Goal: Transaction & Acquisition: Download file/media

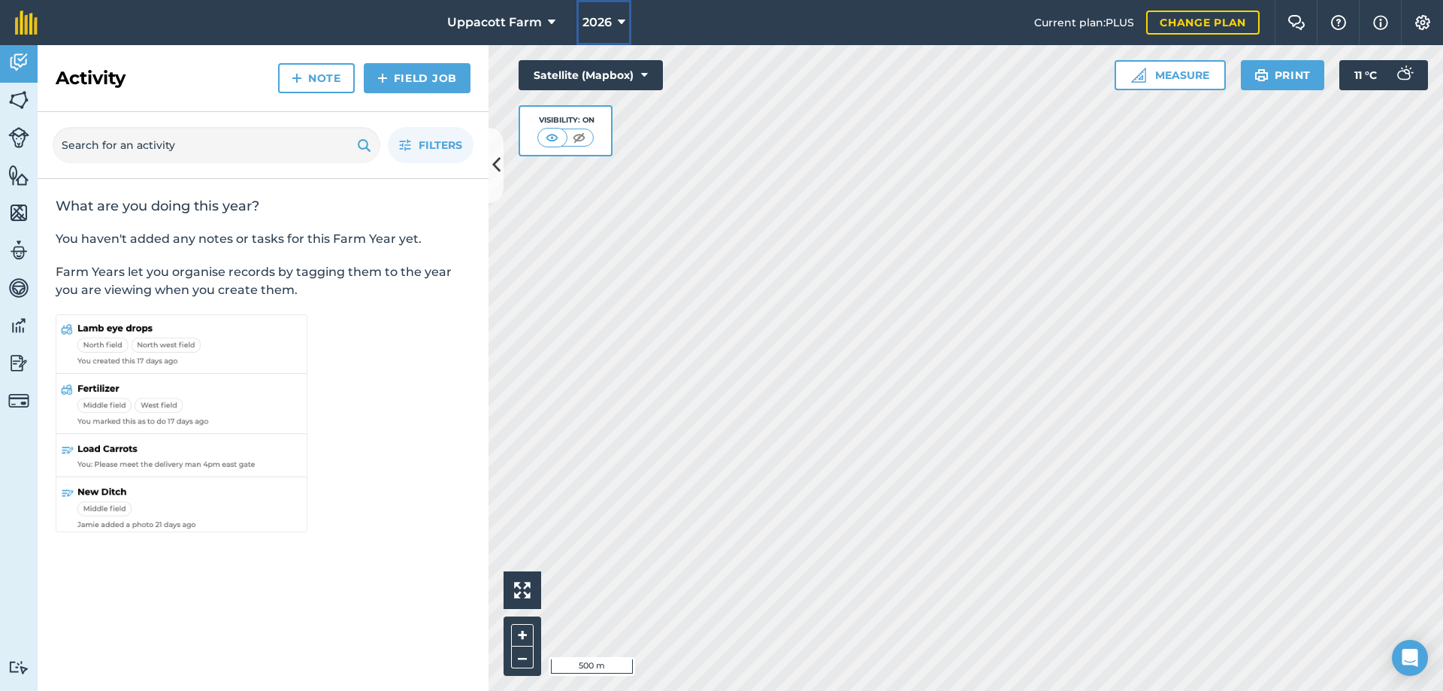
click at [600, 22] on span "2026" at bounding box center [596, 23] width 29 height 18
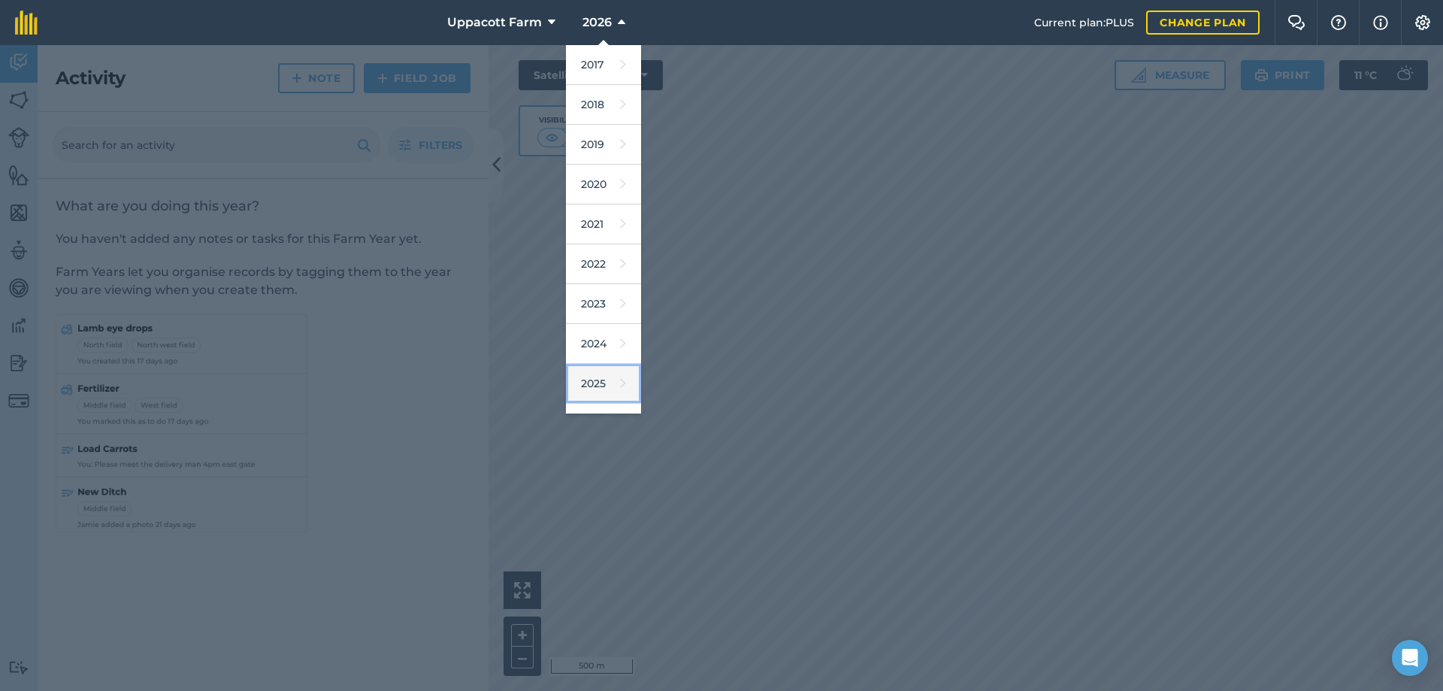
click at [604, 381] on link "2025" at bounding box center [603, 384] width 75 height 40
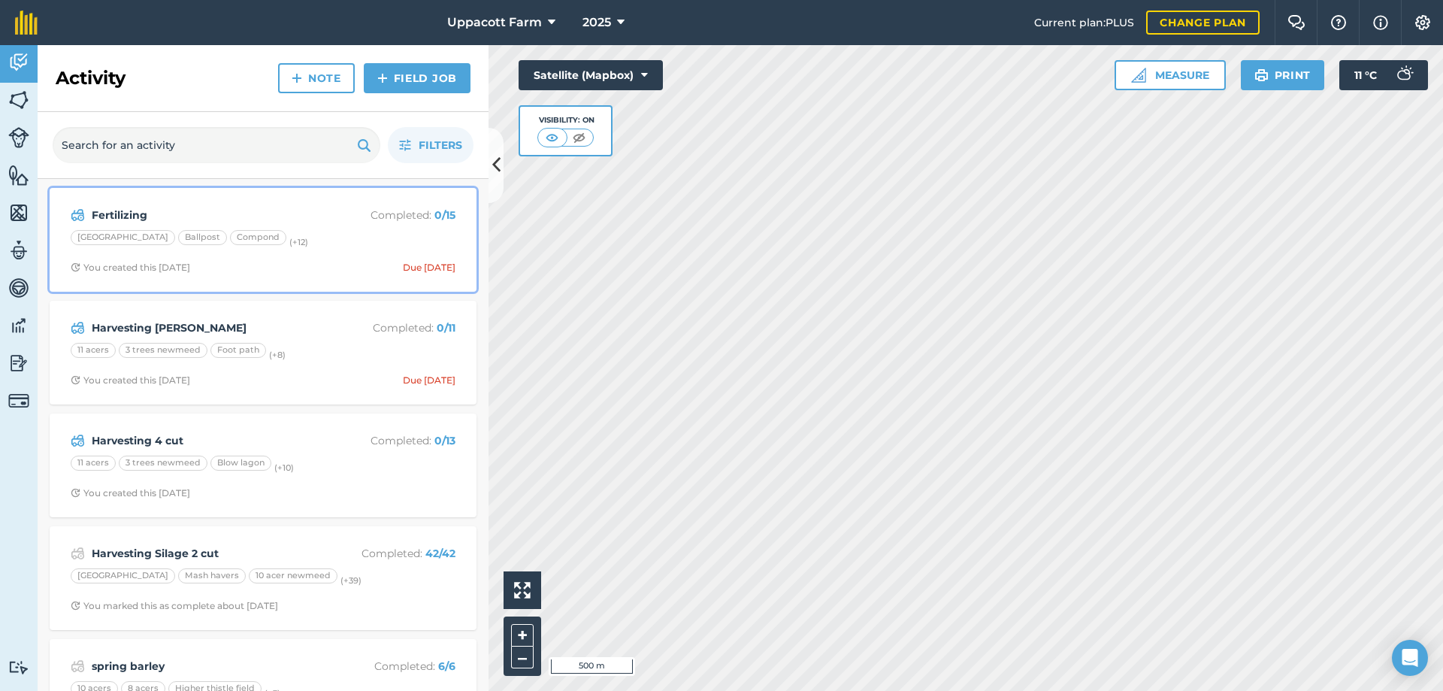
click at [277, 265] on span "You created this [DATE] Due [DATE]" at bounding box center [263, 268] width 385 height 12
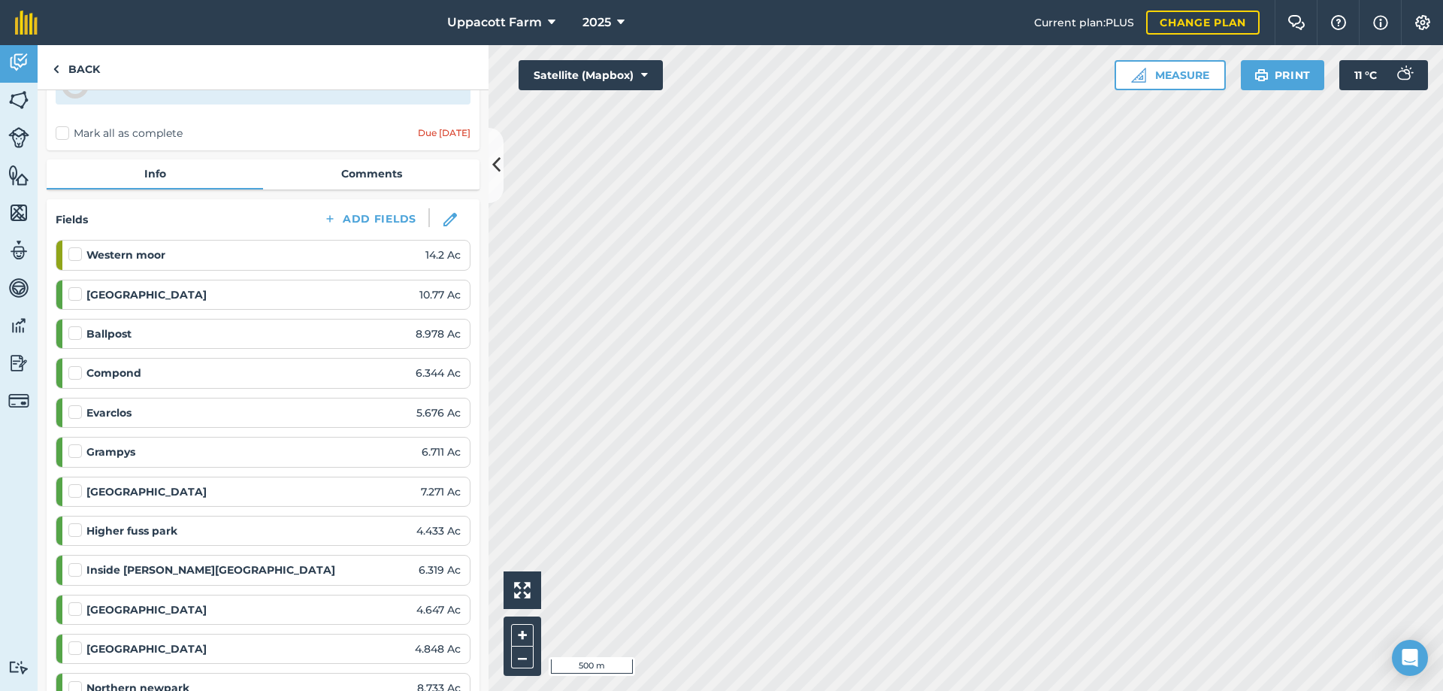
scroll to position [125, 0]
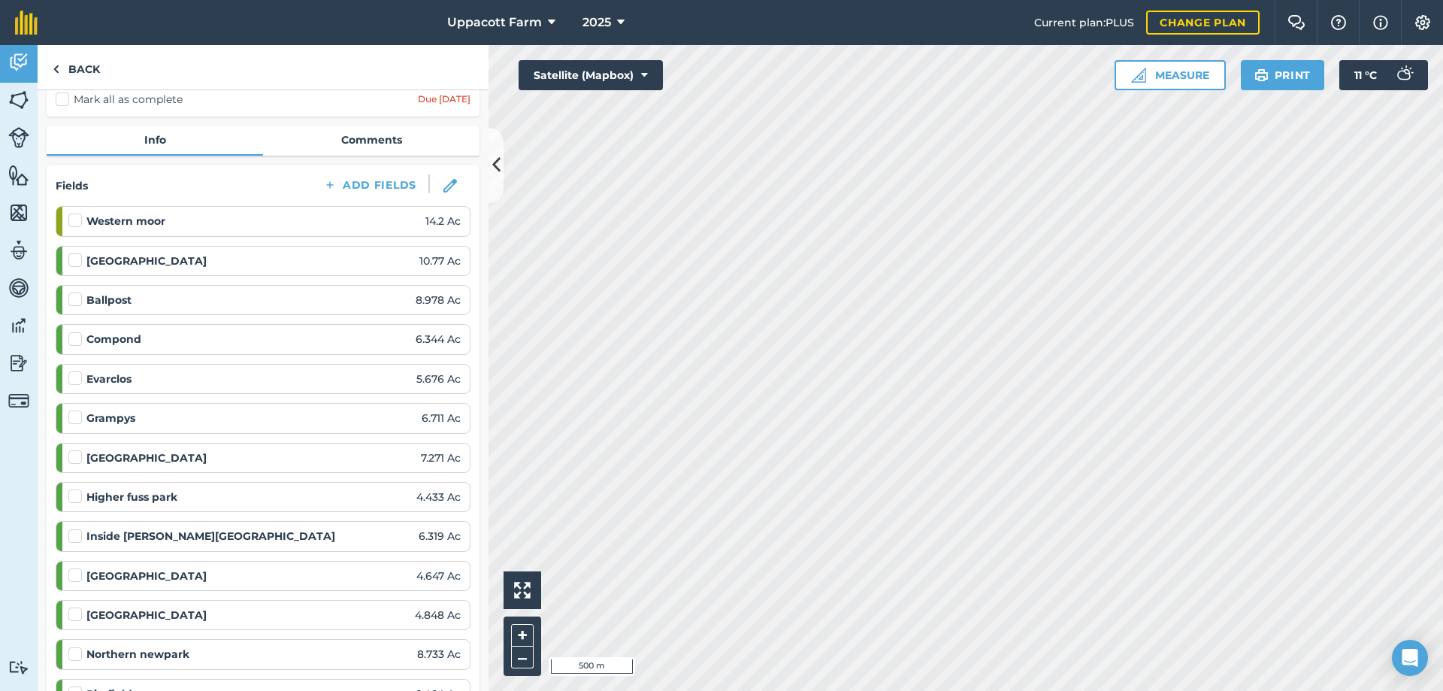
click at [77, 213] on label at bounding box center [77, 213] width 18 height 0
click at [77, 222] on input "checkbox" at bounding box center [73, 218] width 10 height 10
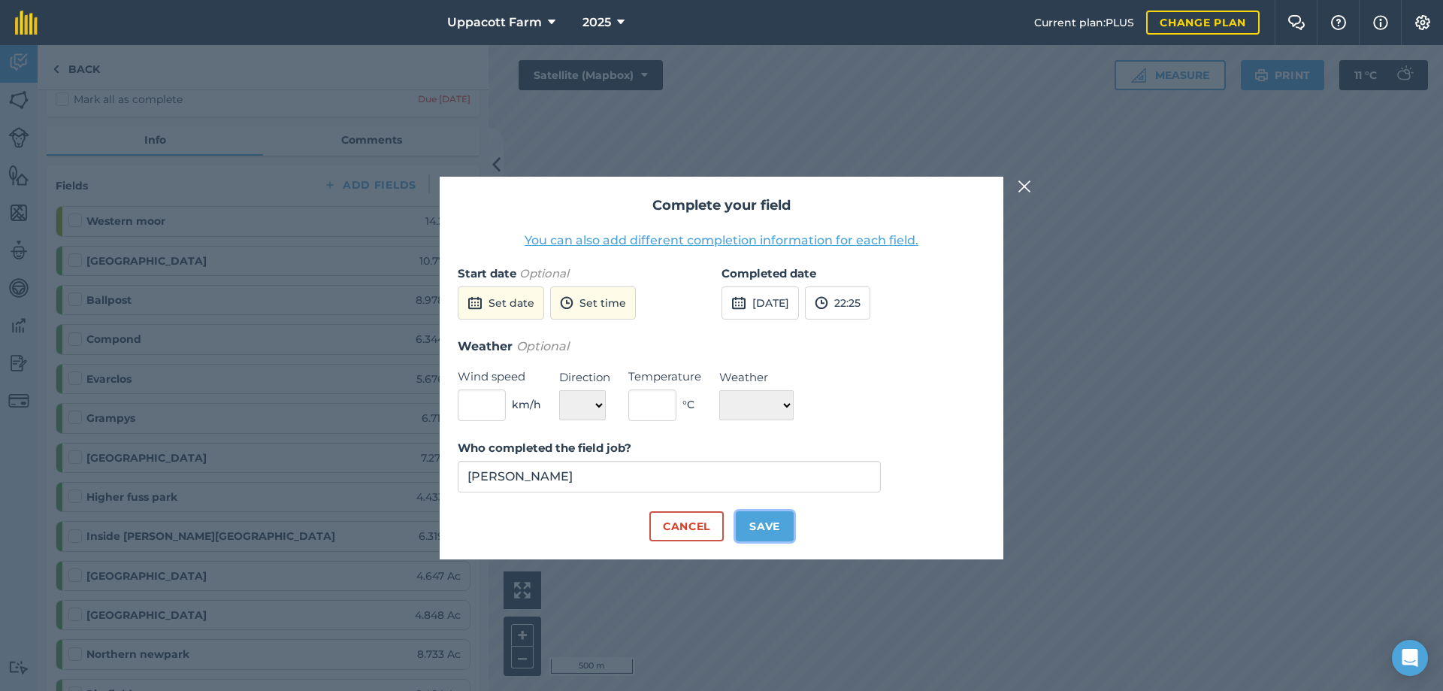
click at [749, 524] on button "Save" at bounding box center [765, 526] width 58 height 30
checkbox input "true"
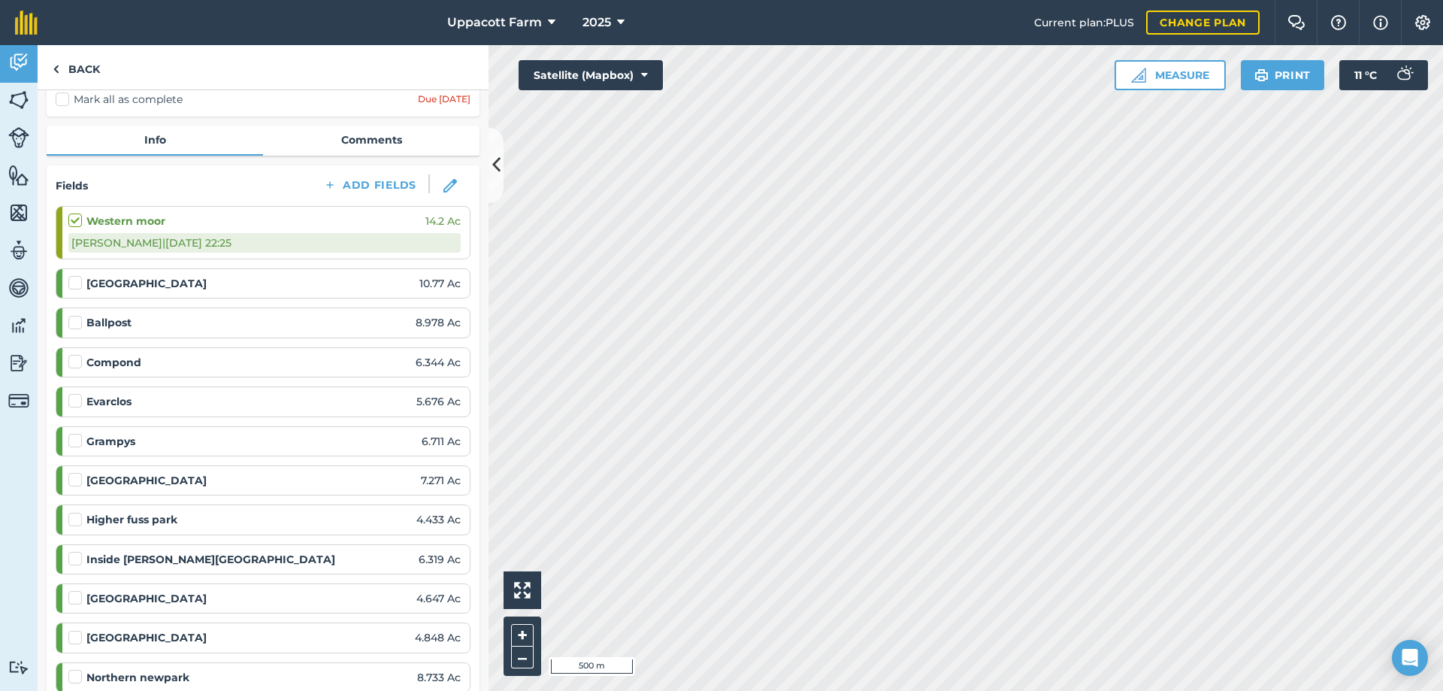
click at [79, 275] on label at bounding box center [77, 275] width 18 height 0
click at [78, 285] on input "checkbox" at bounding box center [73, 280] width 10 height 10
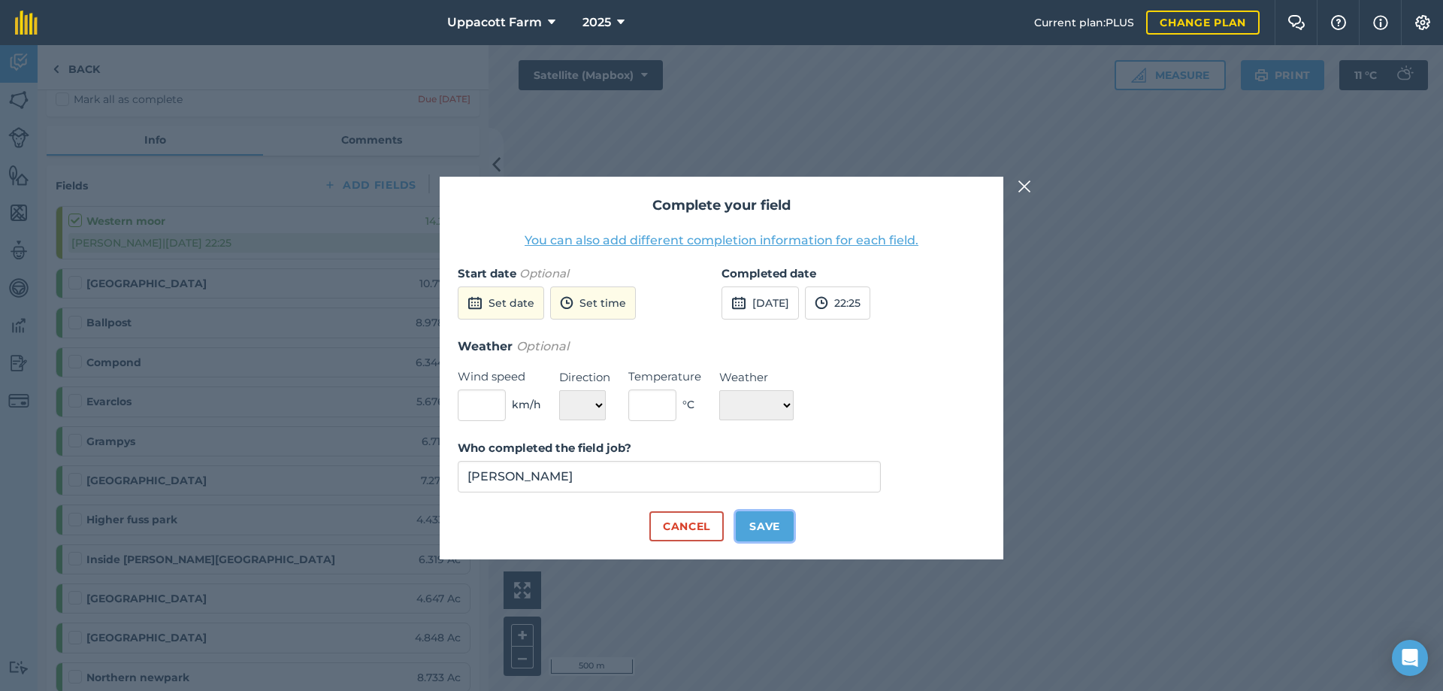
click at [790, 528] on button "Save" at bounding box center [765, 526] width 58 height 30
checkbox input "true"
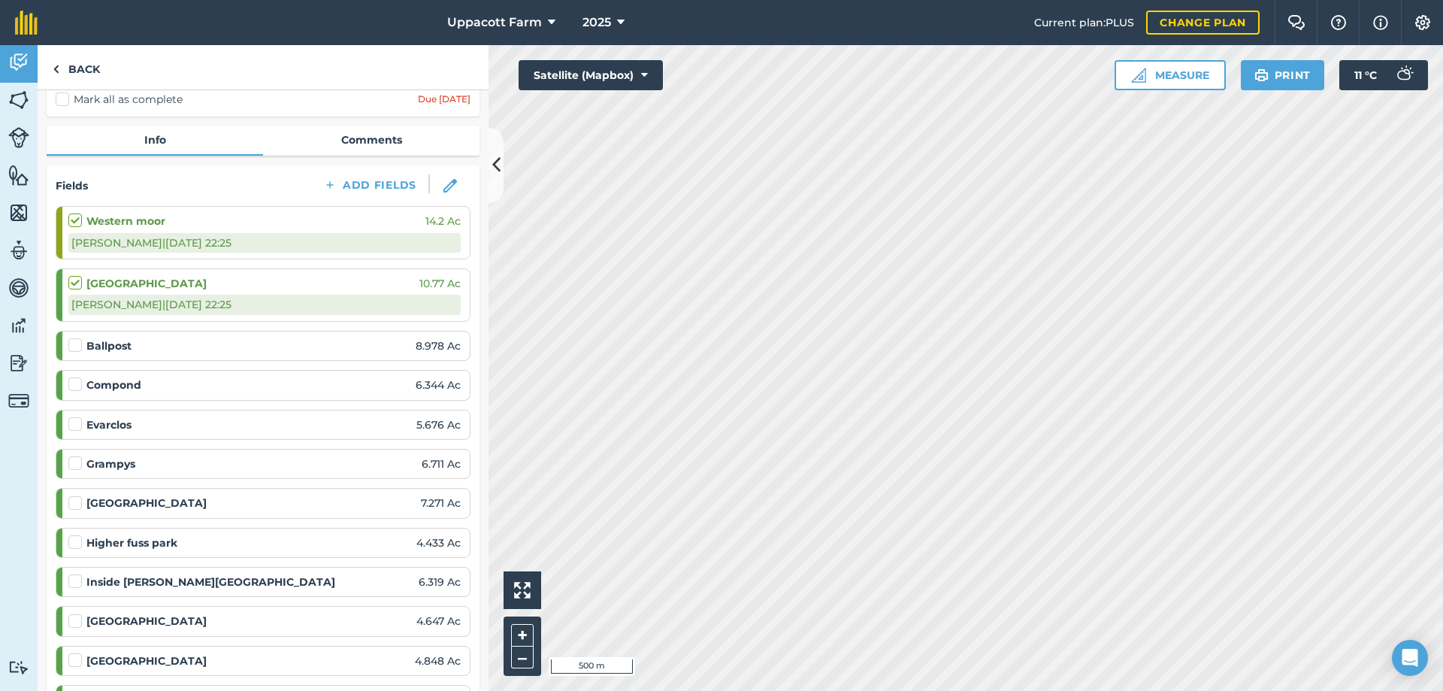
click at [71, 337] on label at bounding box center [77, 337] width 18 height 0
click at [71, 344] on input "checkbox" at bounding box center [73, 342] width 10 height 10
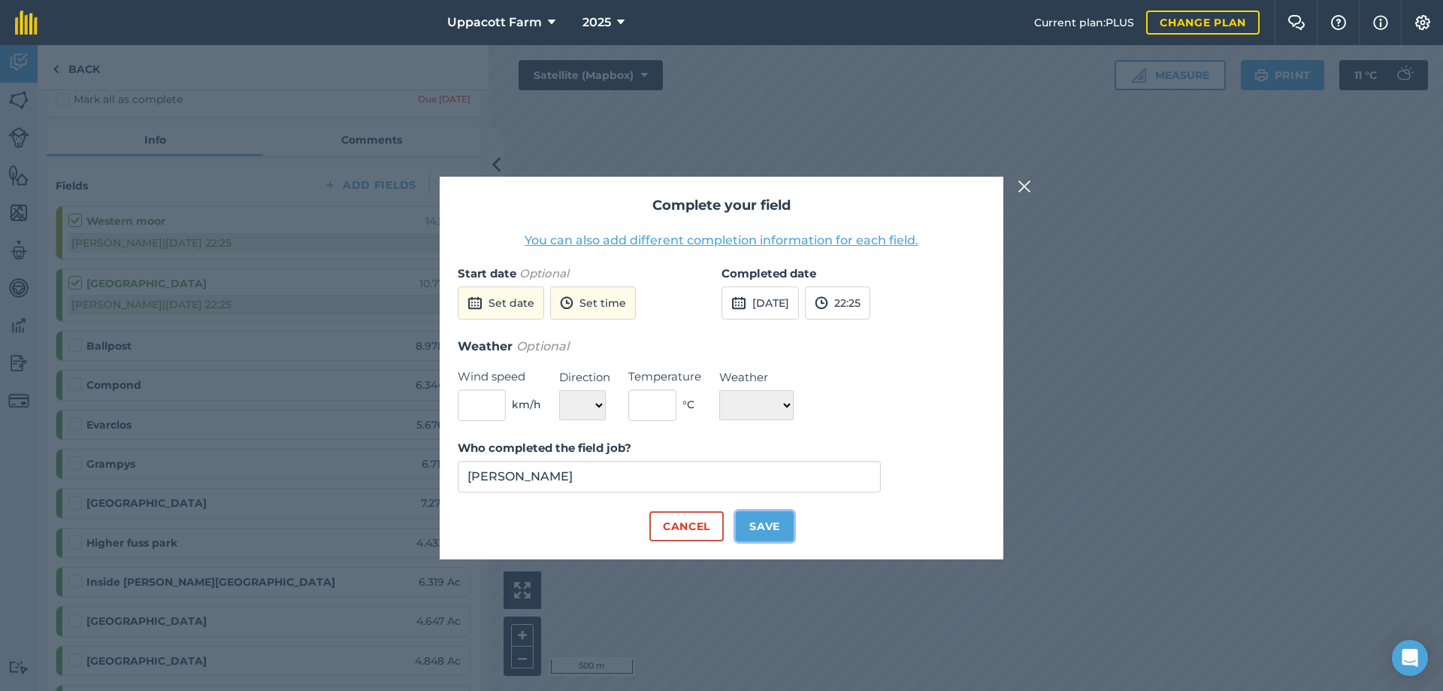
click at [783, 531] on button "Save" at bounding box center [765, 526] width 58 height 30
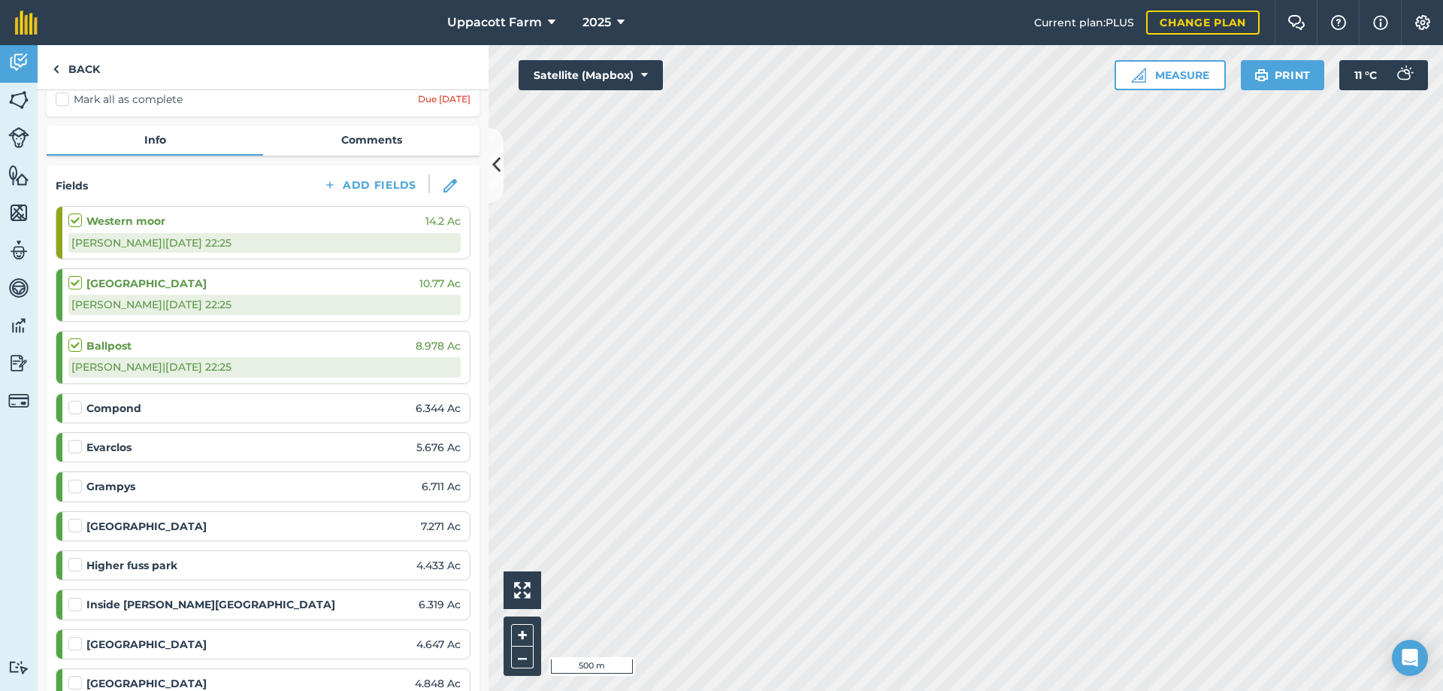
click at [70, 337] on label at bounding box center [77, 337] width 18 height 0
click at [70, 346] on input "checkbox" at bounding box center [73, 342] width 10 height 10
checkbox input "false"
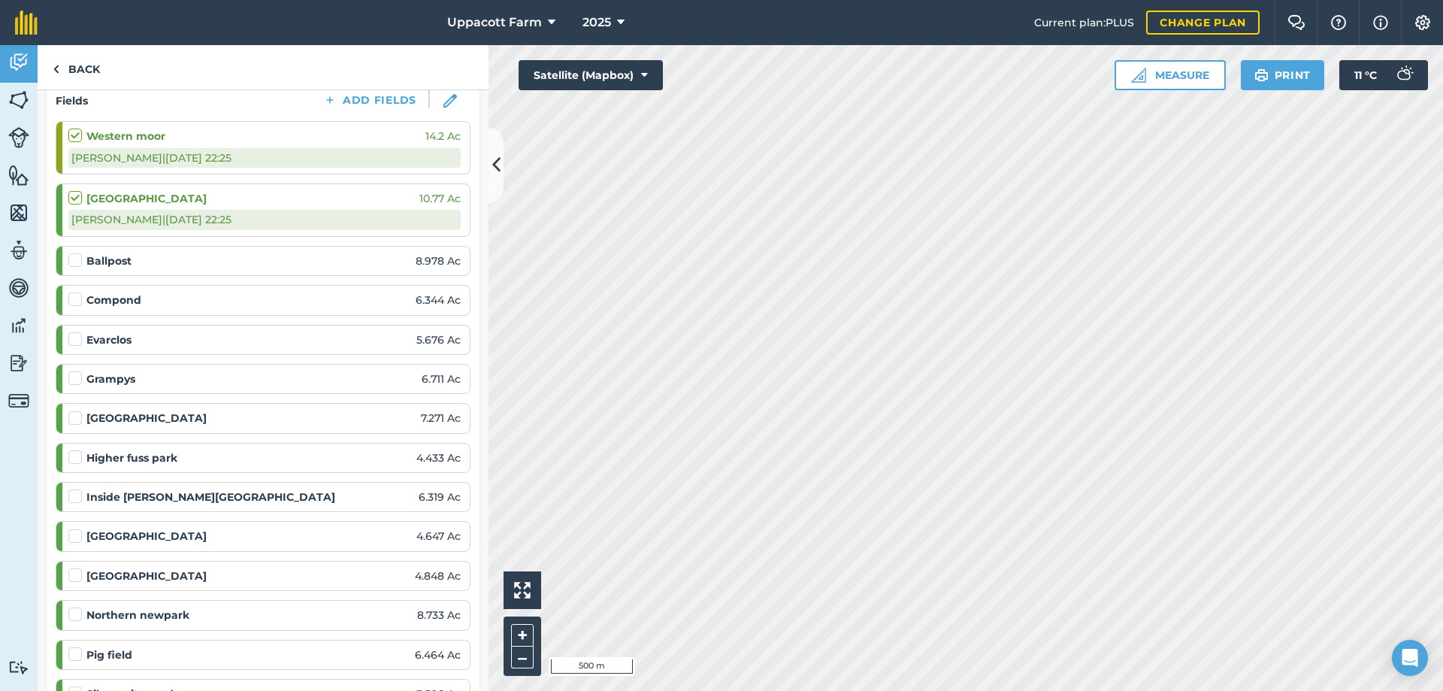
scroll to position [225, 0]
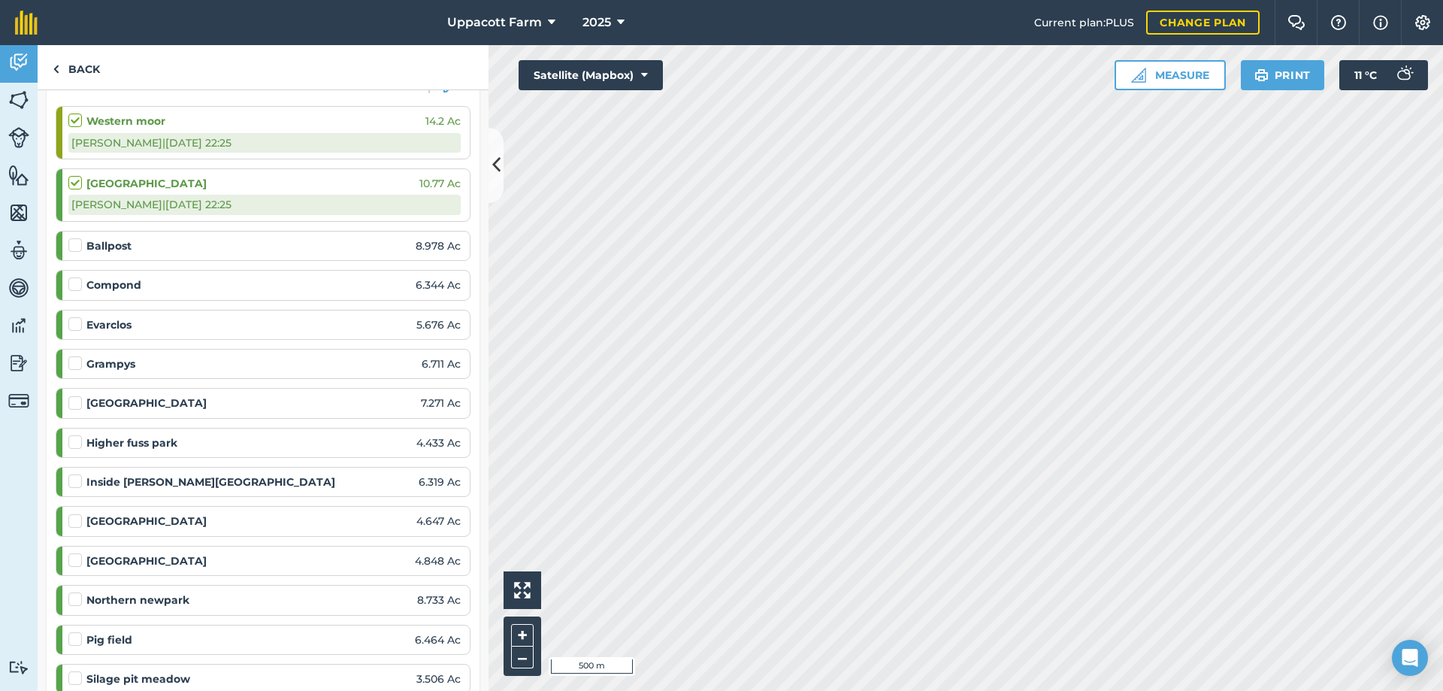
click at [74, 277] on label at bounding box center [77, 277] width 18 height 0
click at [74, 286] on input "checkbox" at bounding box center [73, 282] width 10 height 10
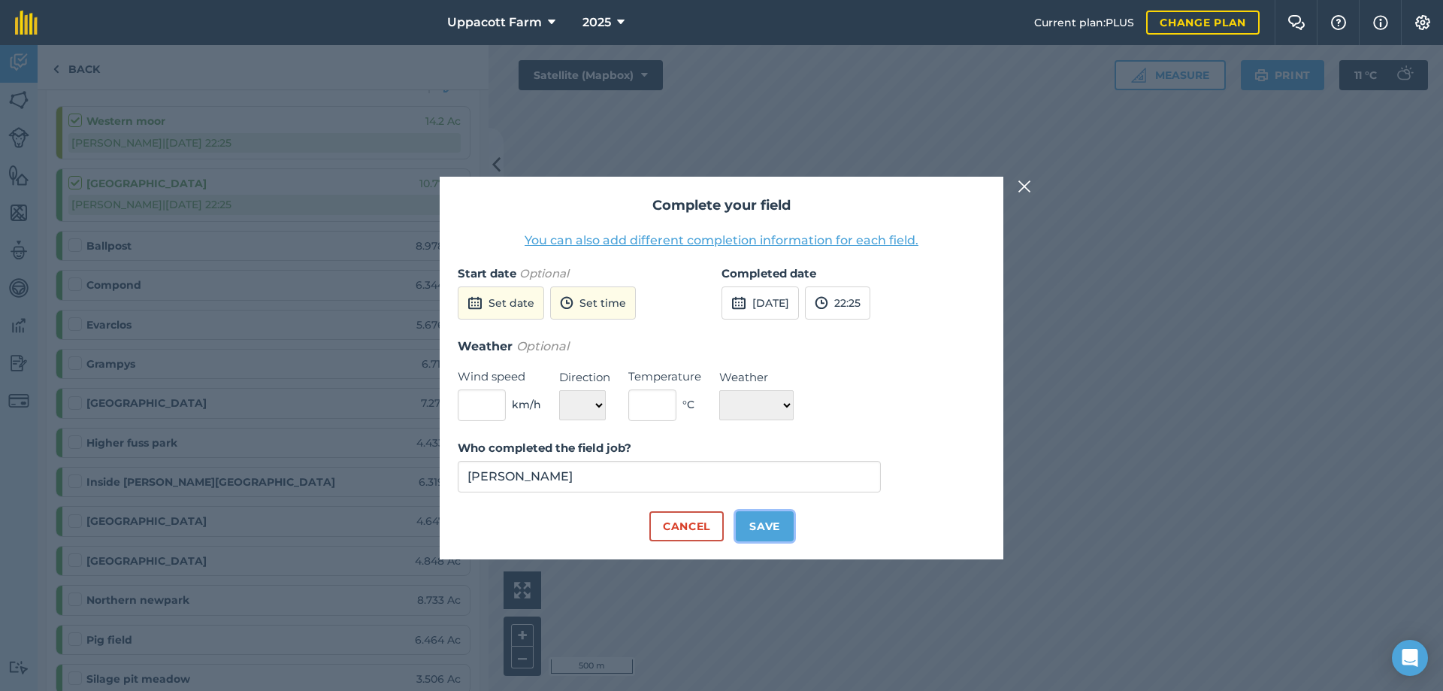
click at [785, 528] on button "Save" at bounding box center [765, 526] width 58 height 30
checkbox input "true"
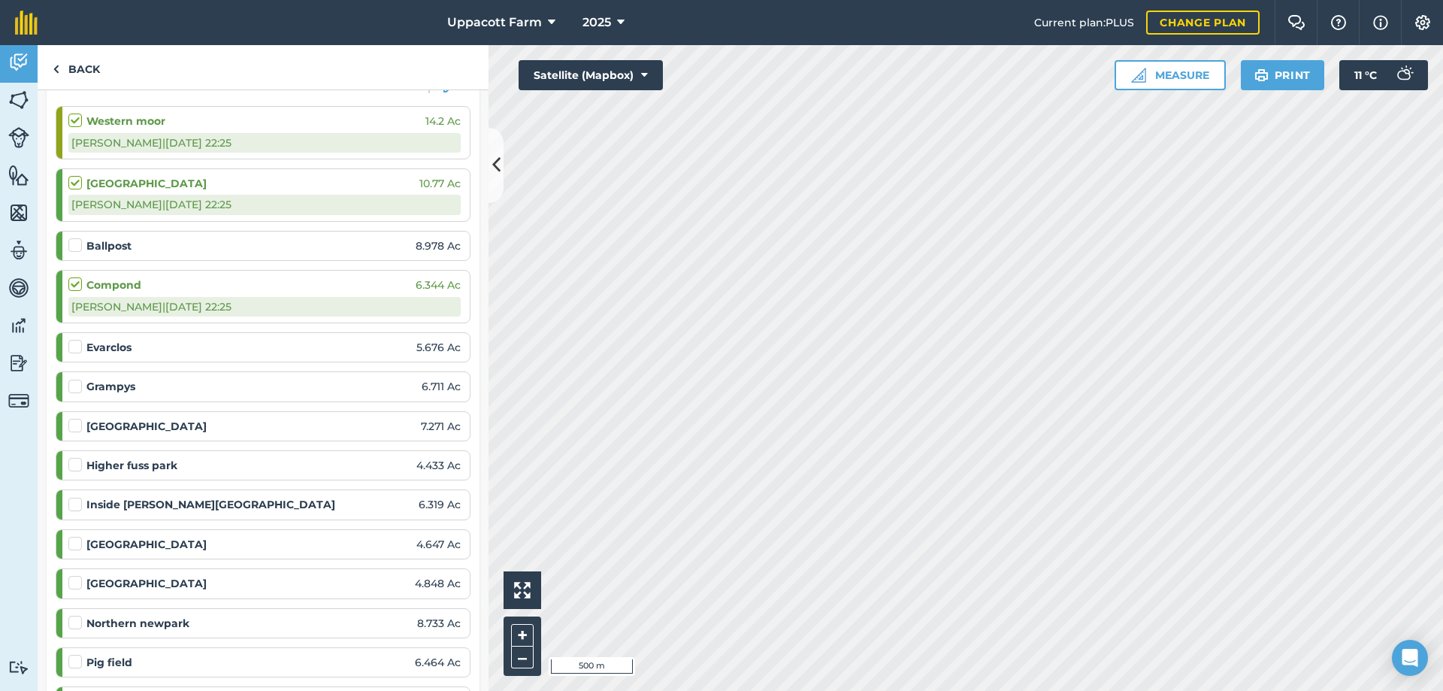
click at [73, 379] on label at bounding box center [77, 379] width 18 height 0
click at [73, 389] on input "checkbox" at bounding box center [73, 384] width 10 height 10
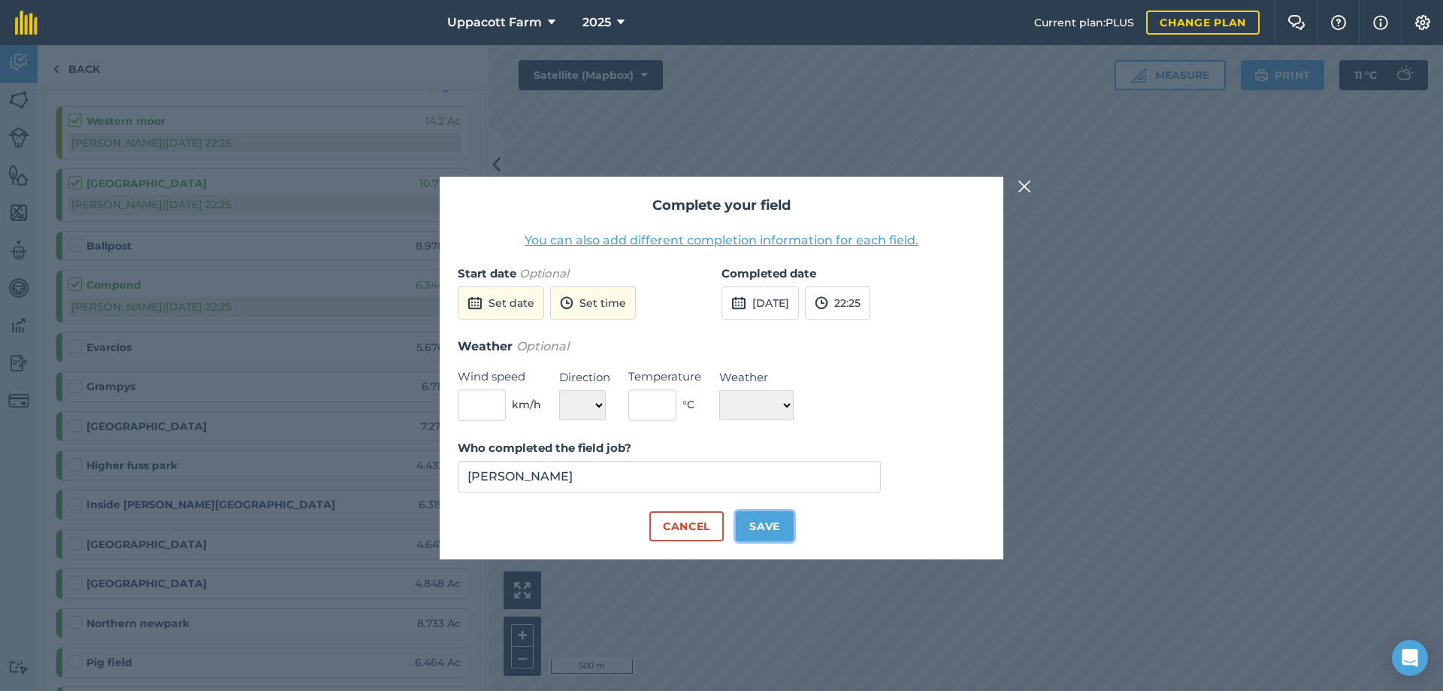
click at [776, 534] on button "Save" at bounding box center [765, 526] width 58 height 30
checkbox input "true"
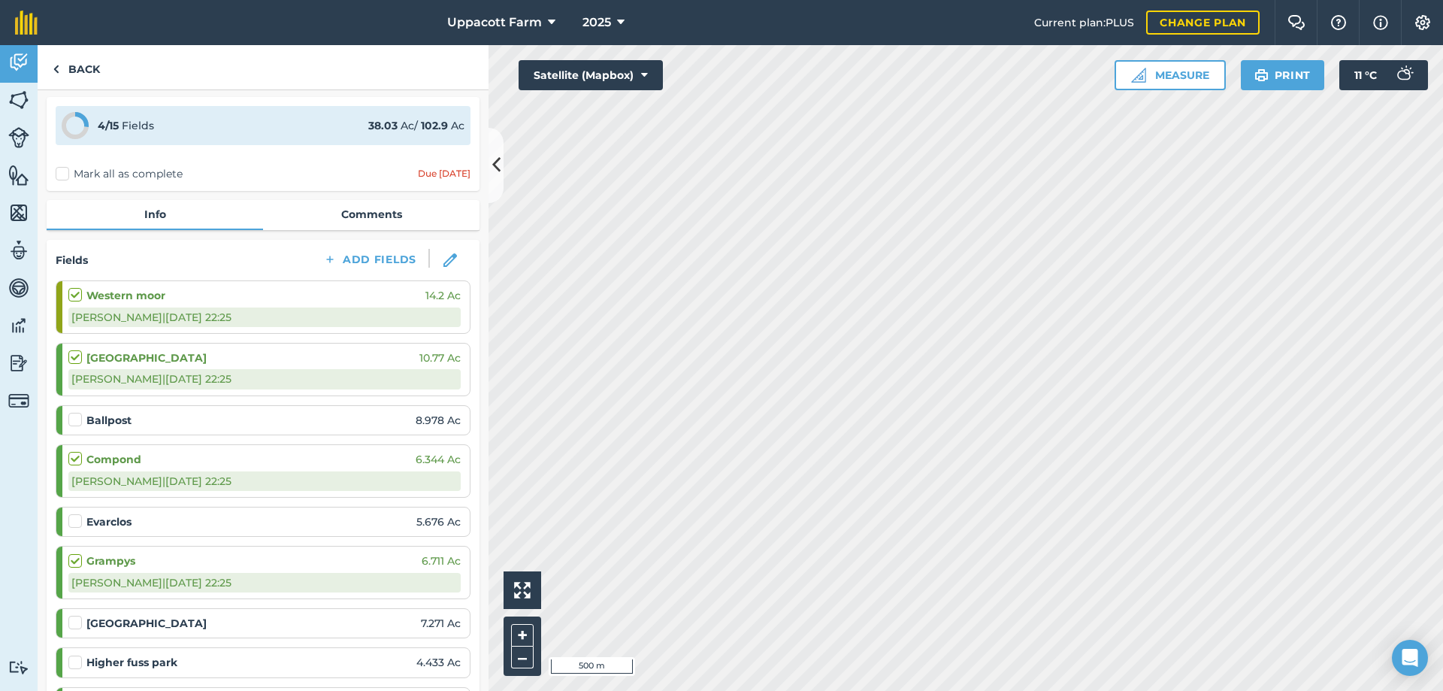
scroll to position [50, 0]
click at [441, 271] on button at bounding box center [450, 260] width 41 height 23
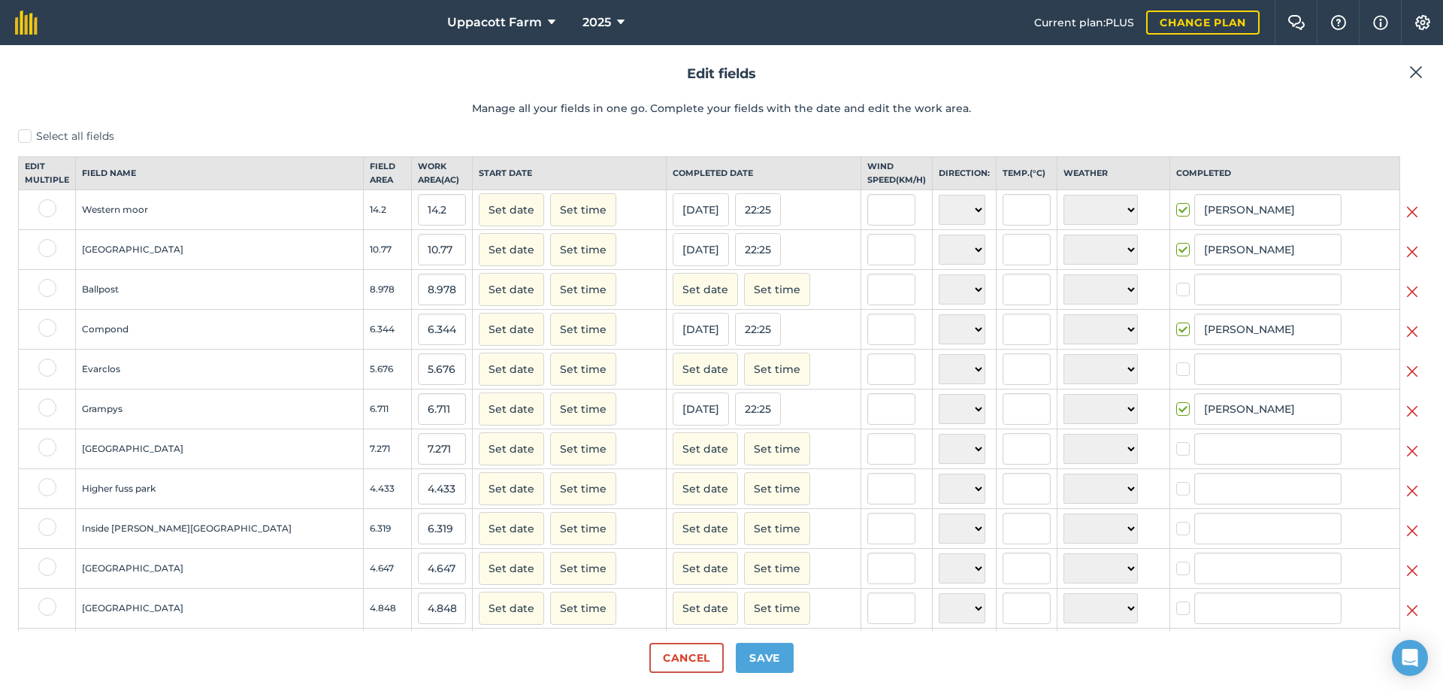
click at [43, 295] on label at bounding box center [47, 288] width 18 height 18
click at [43, 289] on input "checkbox" at bounding box center [43, 284] width 10 height 10
checkbox input "true"
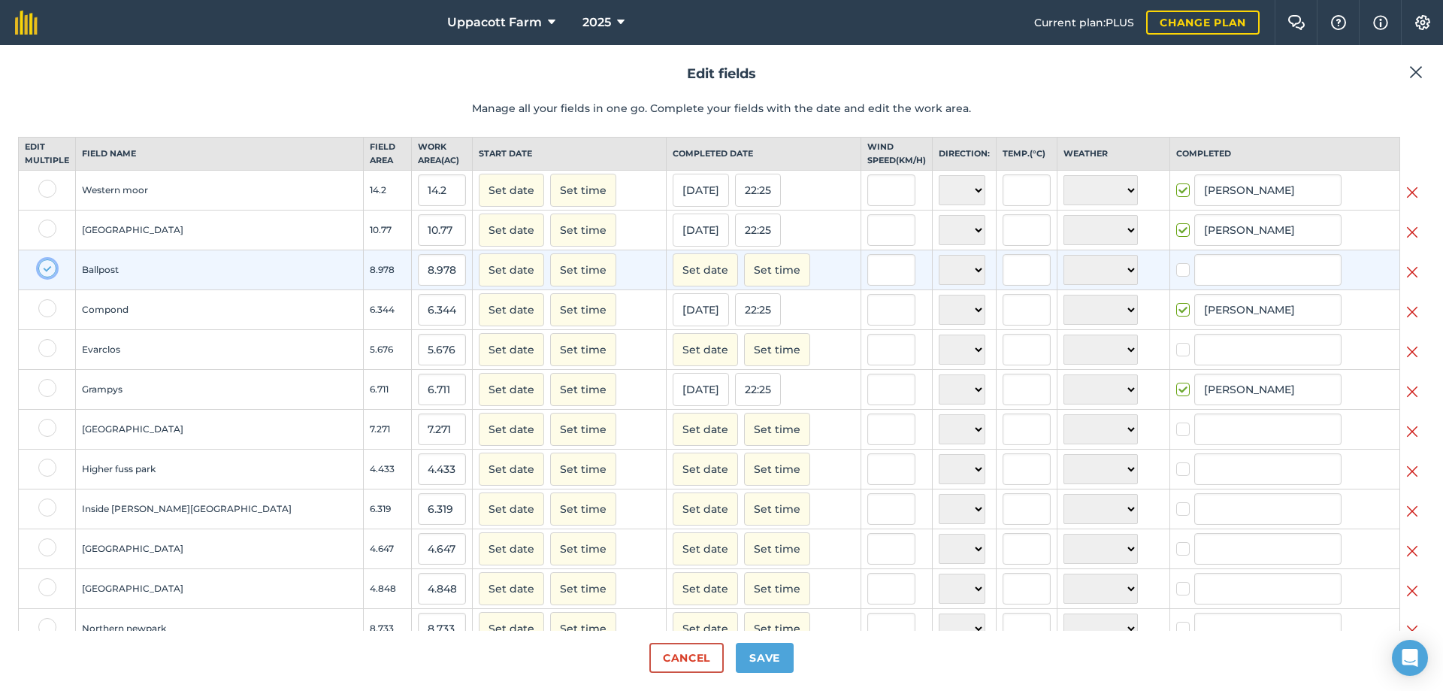
scroll to position [25, 0]
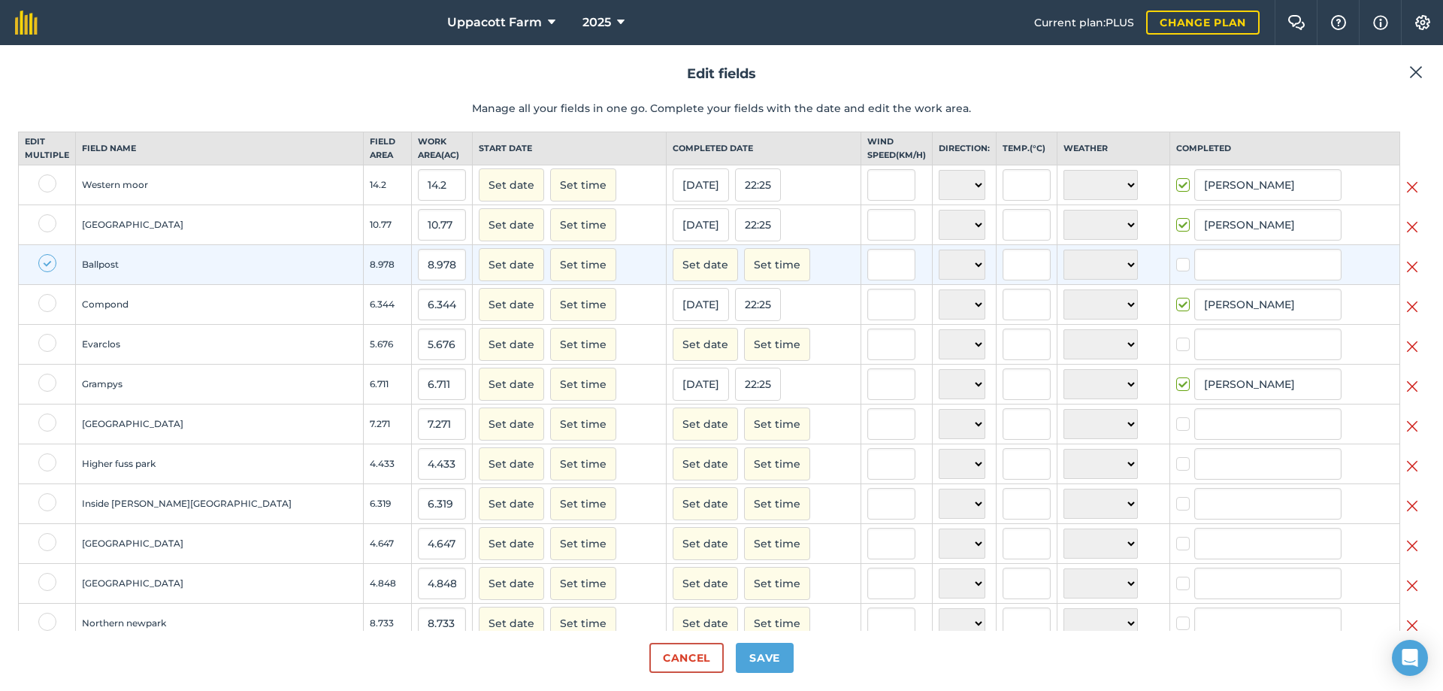
click at [45, 352] on label at bounding box center [47, 343] width 18 height 18
click at [45, 343] on input "checkbox" at bounding box center [43, 339] width 10 height 10
checkbox input "true"
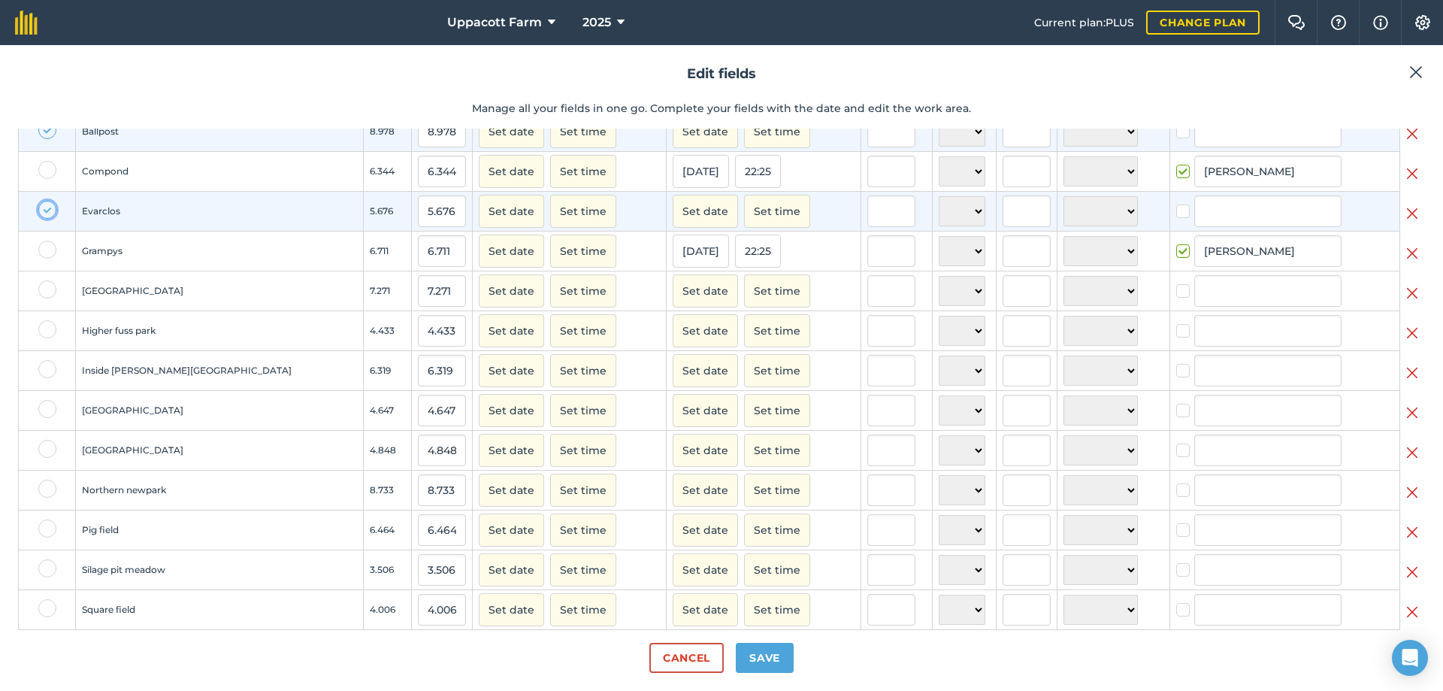
scroll to position [175, 0]
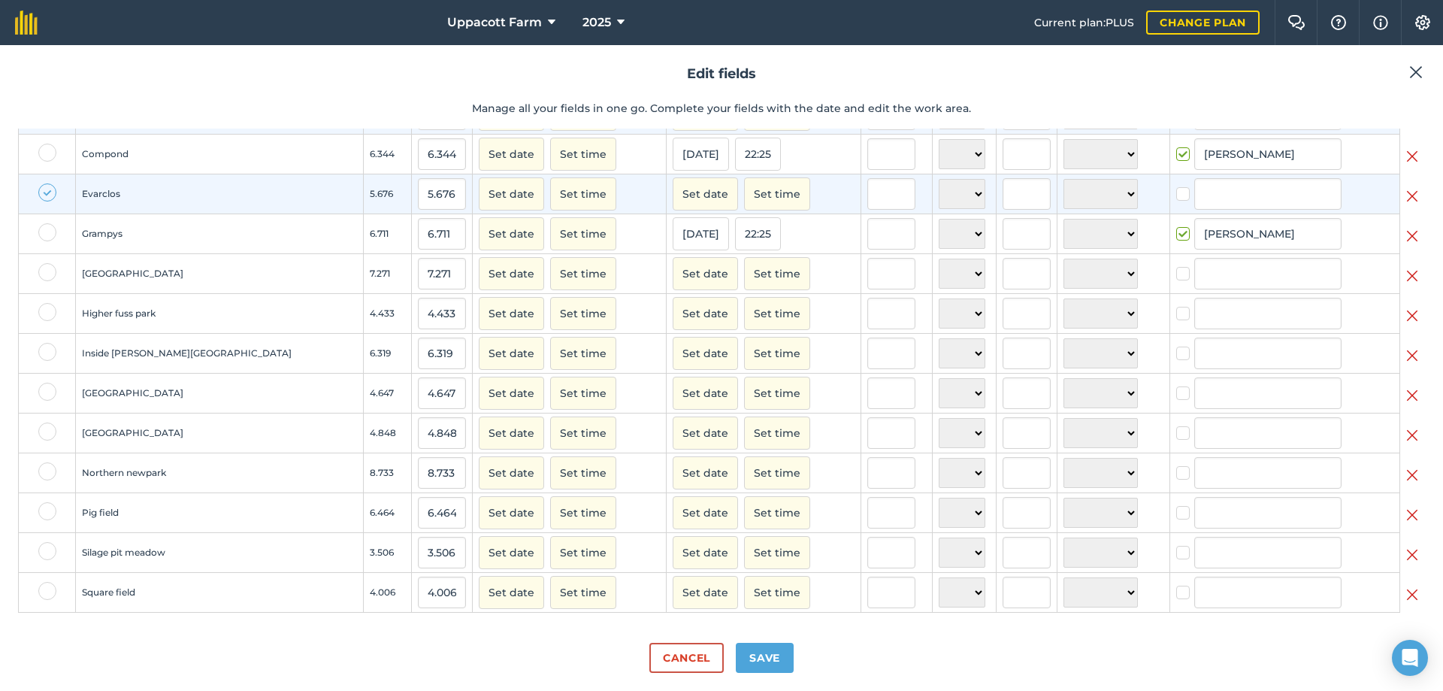
click at [43, 480] on label at bounding box center [47, 471] width 18 height 18
click at [43, 472] on input "checkbox" at bounding box center [43, 467] width 10 height 10
checkbox input "true"
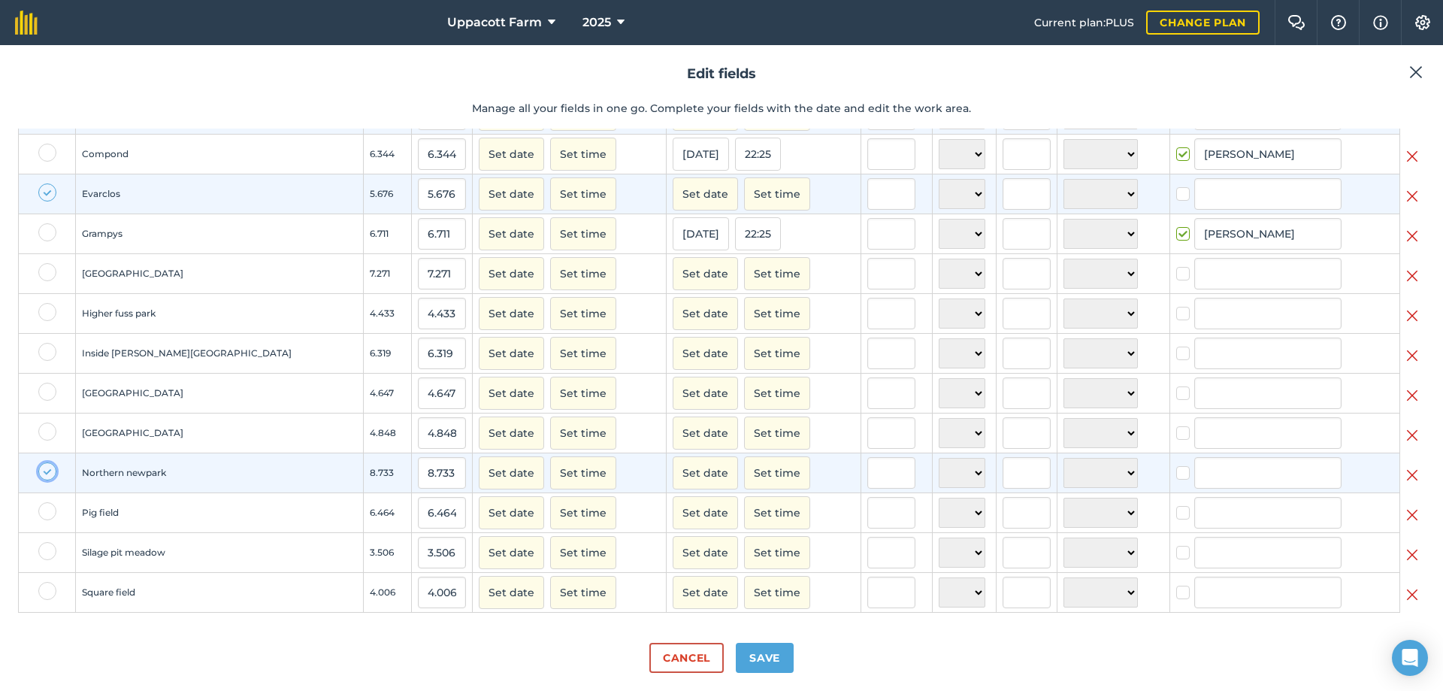
scroll to position [189, 0]
click at [51, 552] on label at bounding box center [47, 551] width 18 height 18
click at [48, 552] on input "checkbox" at bounding box center [43, 547] width 10 height 10
checkbox input "true"
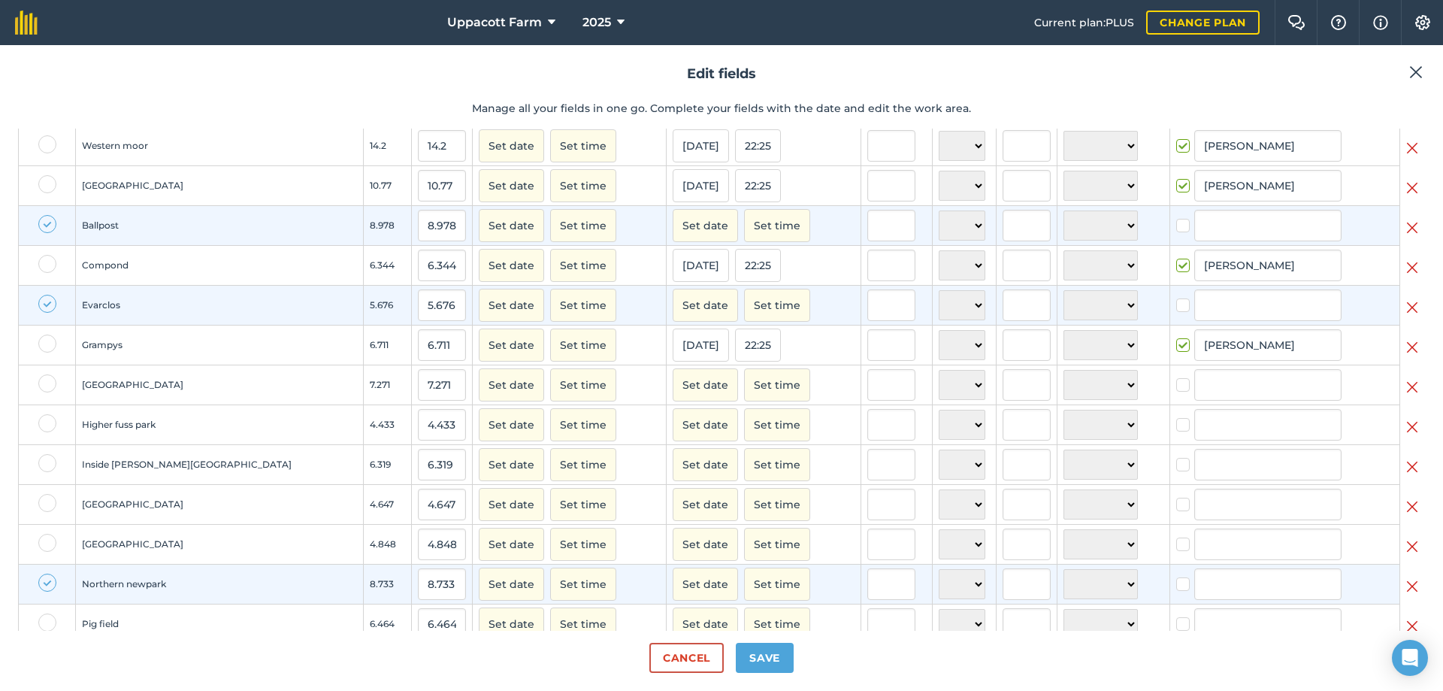
scroll to position [0, 0]
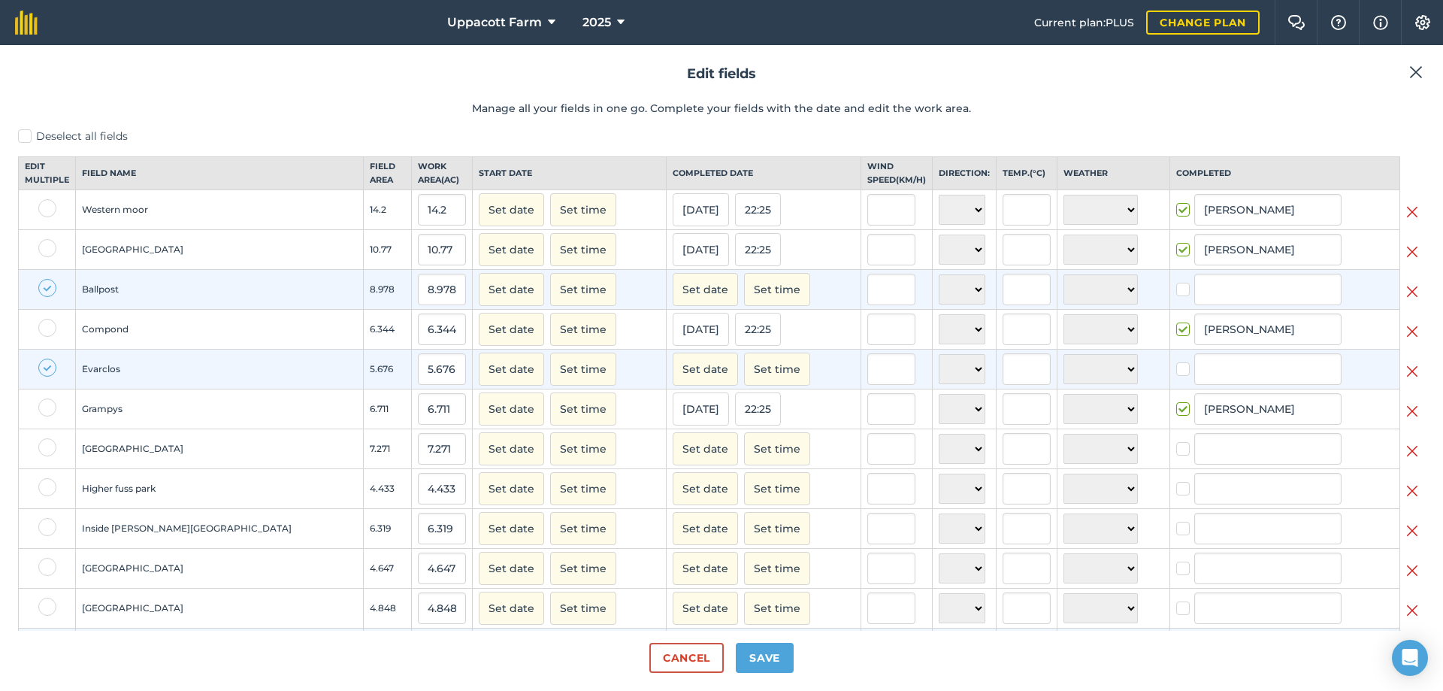
click at [32, 140] on label "Deselect all fields" at bounding box center [721, 136] width 1407 height 16
click at [28, 138] on input "Deselect all fields" at bounding box center [23, 133] width 10 height 10
checkbox input "false"
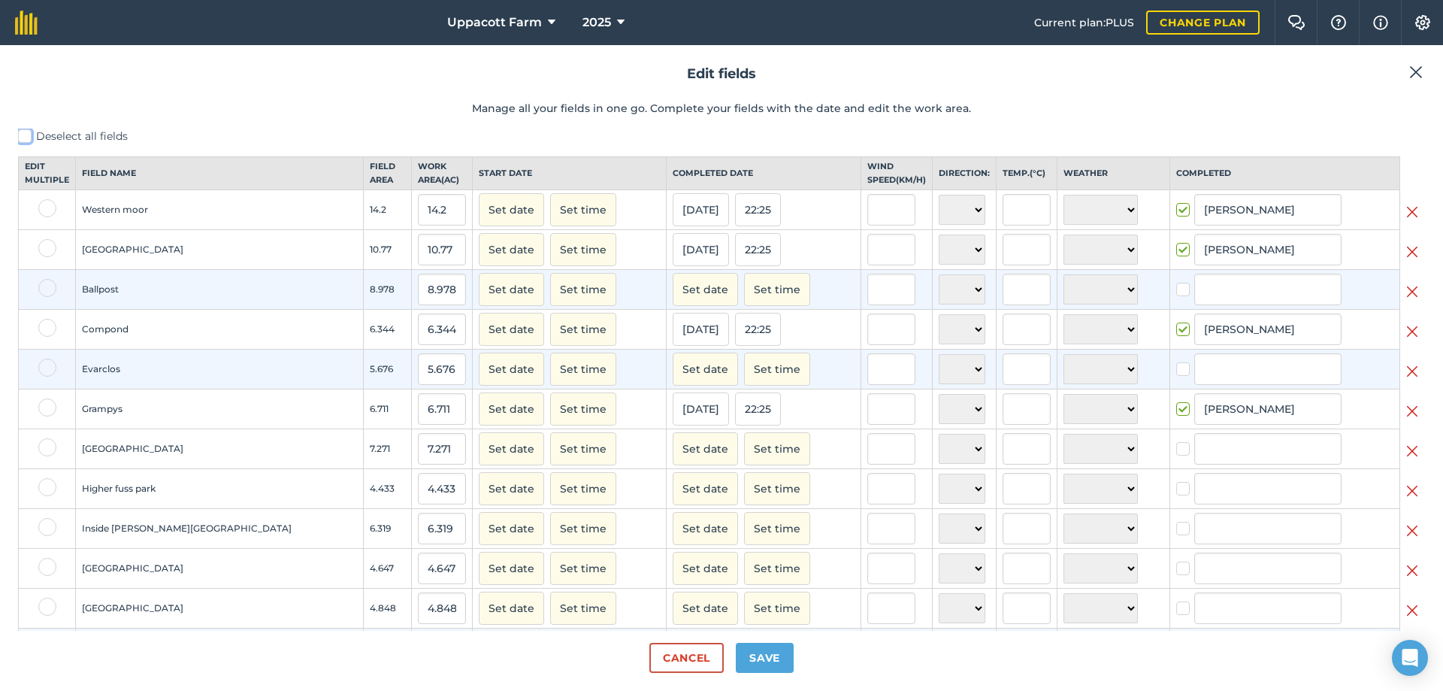
checkbox input "false"
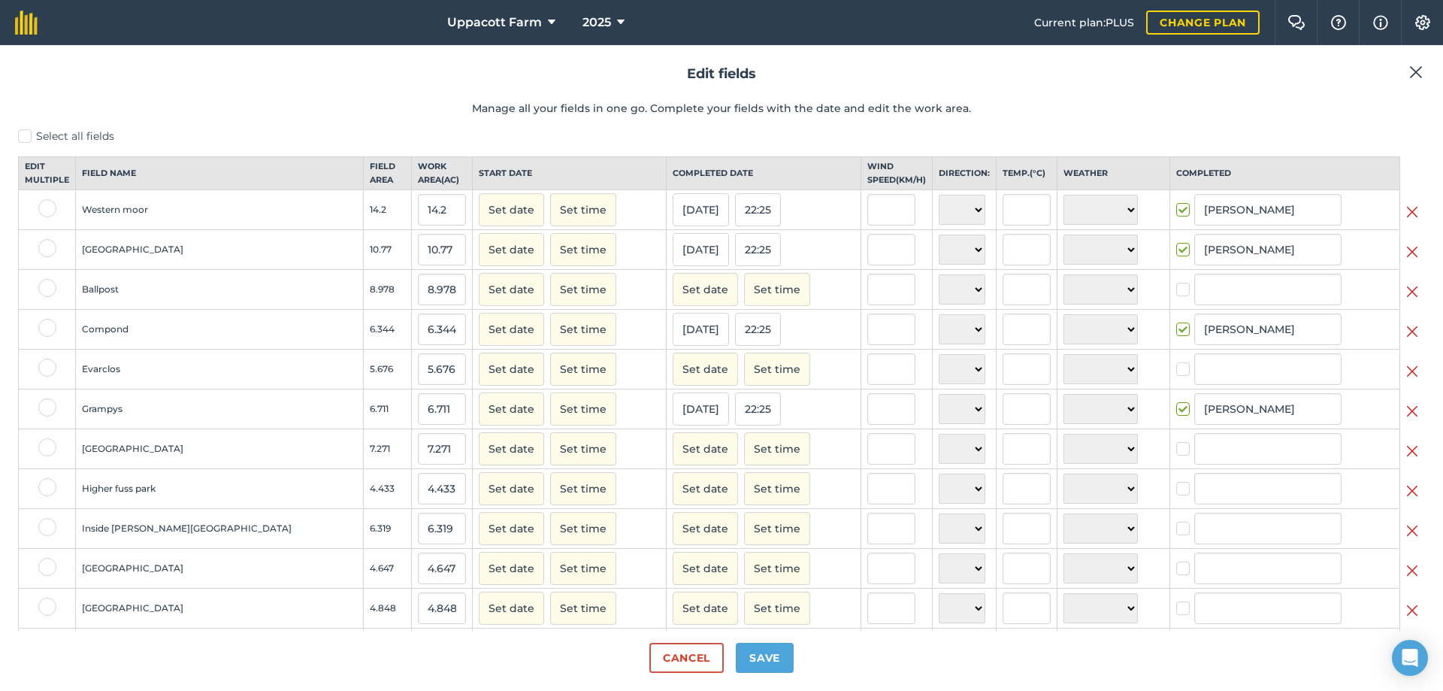
click at [32, 139] on label "Select all fields" at bounding box center [721, 136] width 1407 height 16
click at [28, 138] on input "Select all fields" at bounding box center [23, 133] width 10 height 10
checkbox input "true"
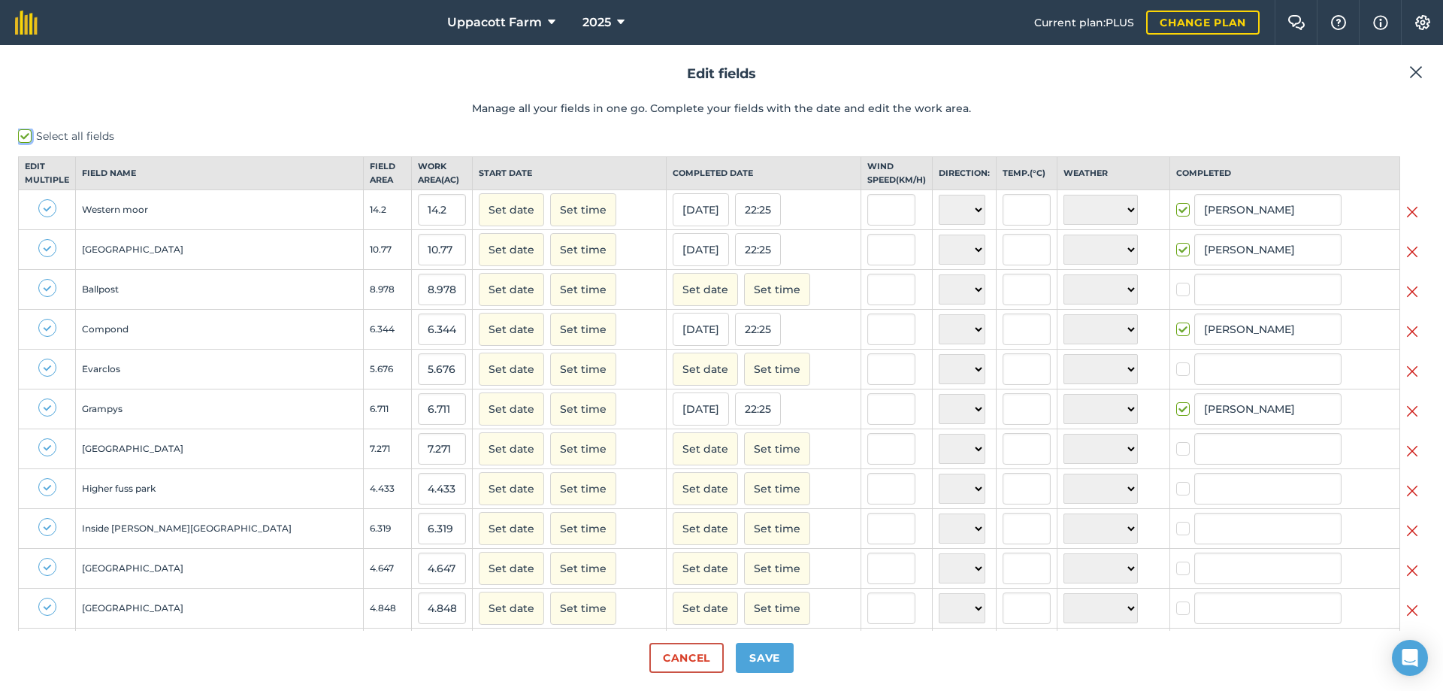
checkbox input "true"
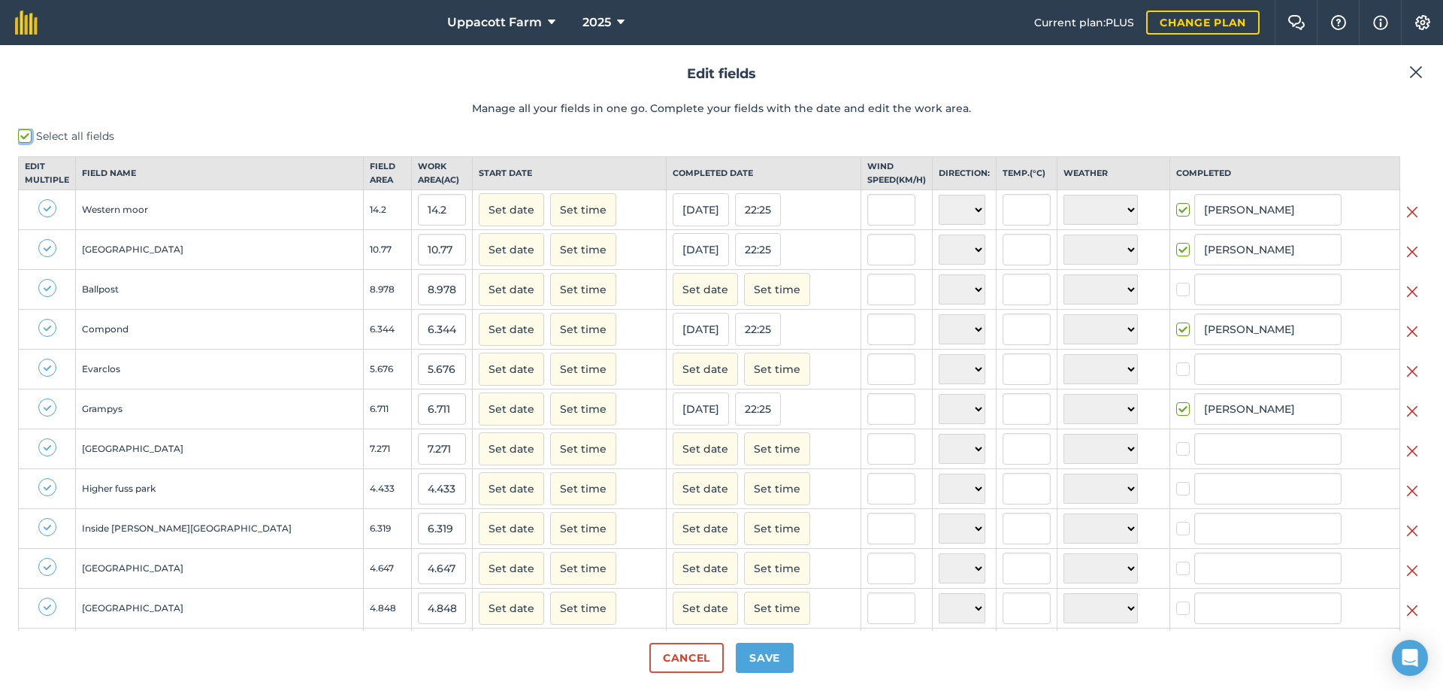
checkbox input "true"
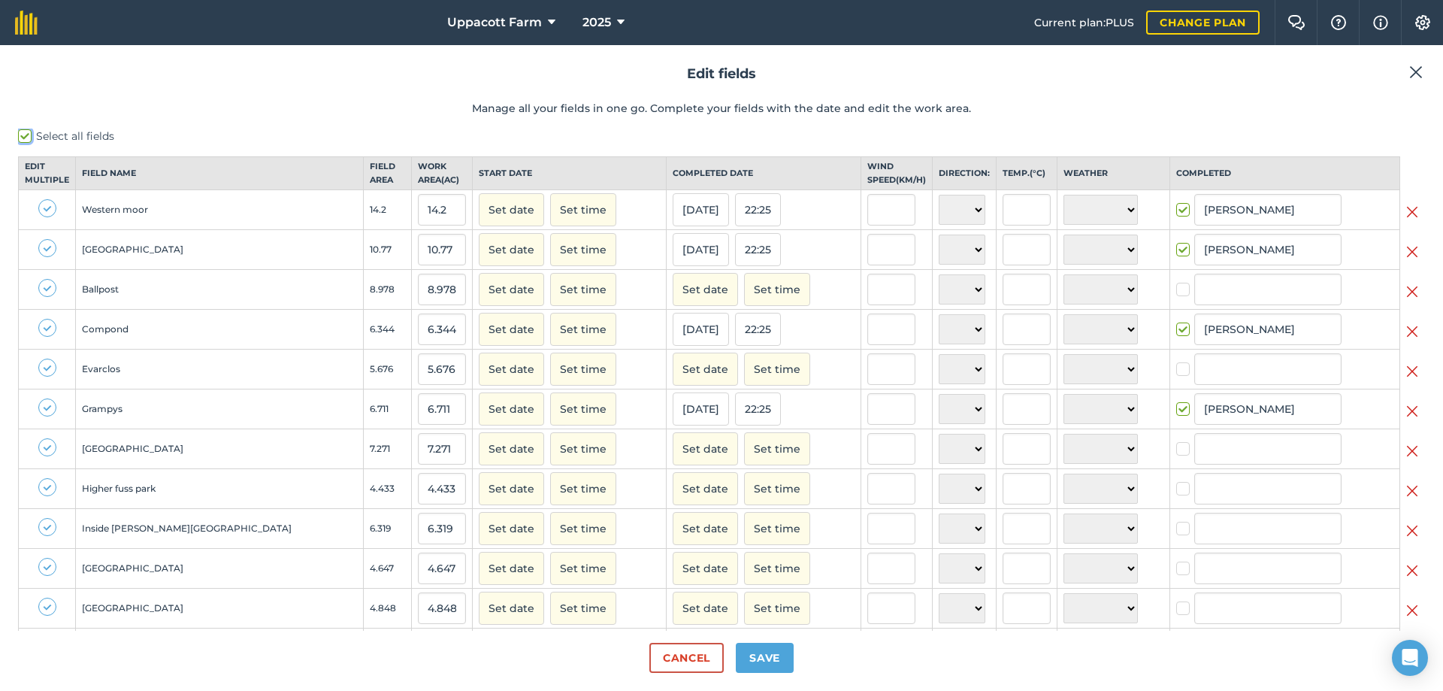
checkbox input "true"
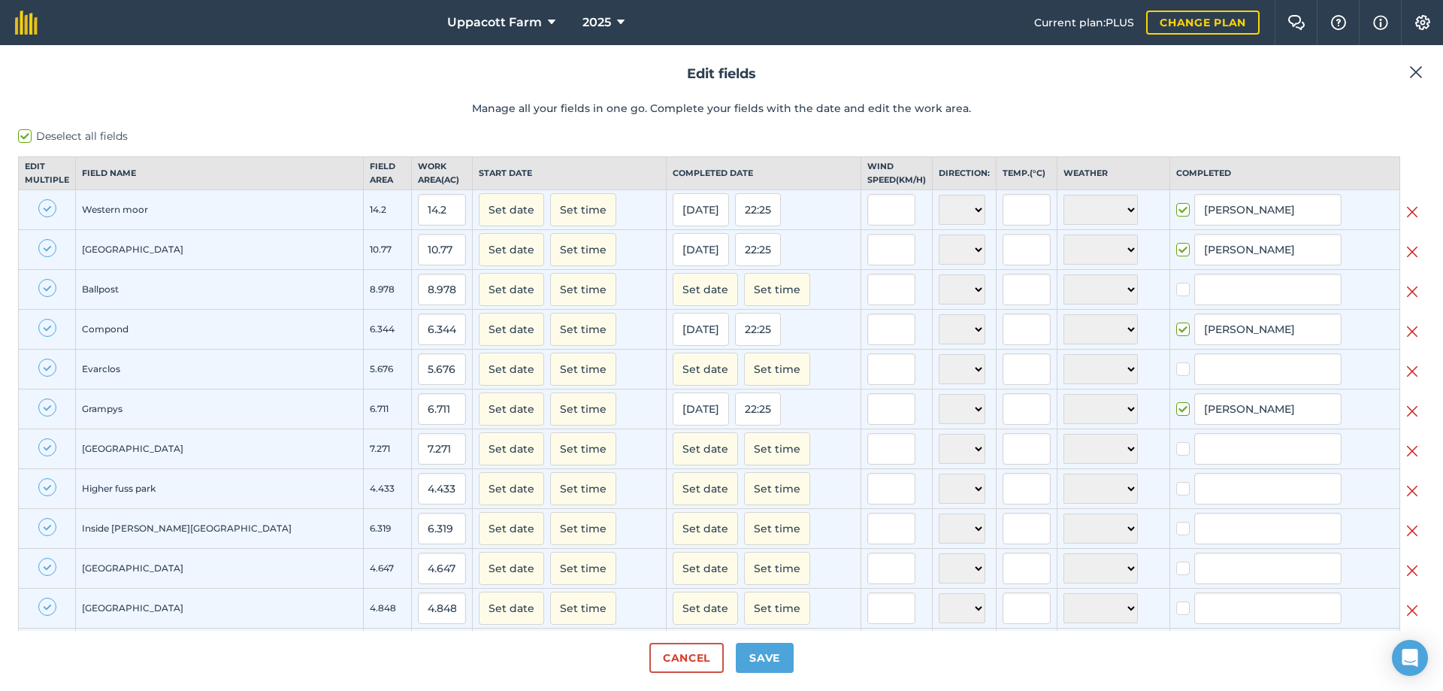
click at [23, 130] on label "Deselect all fields" at bounding box center [721, 136] width 1407 height 16
click at [23, 130] on input "Deselect all fields" at bounding box center [23, 133] width 10 height 10
checkbox input "false"
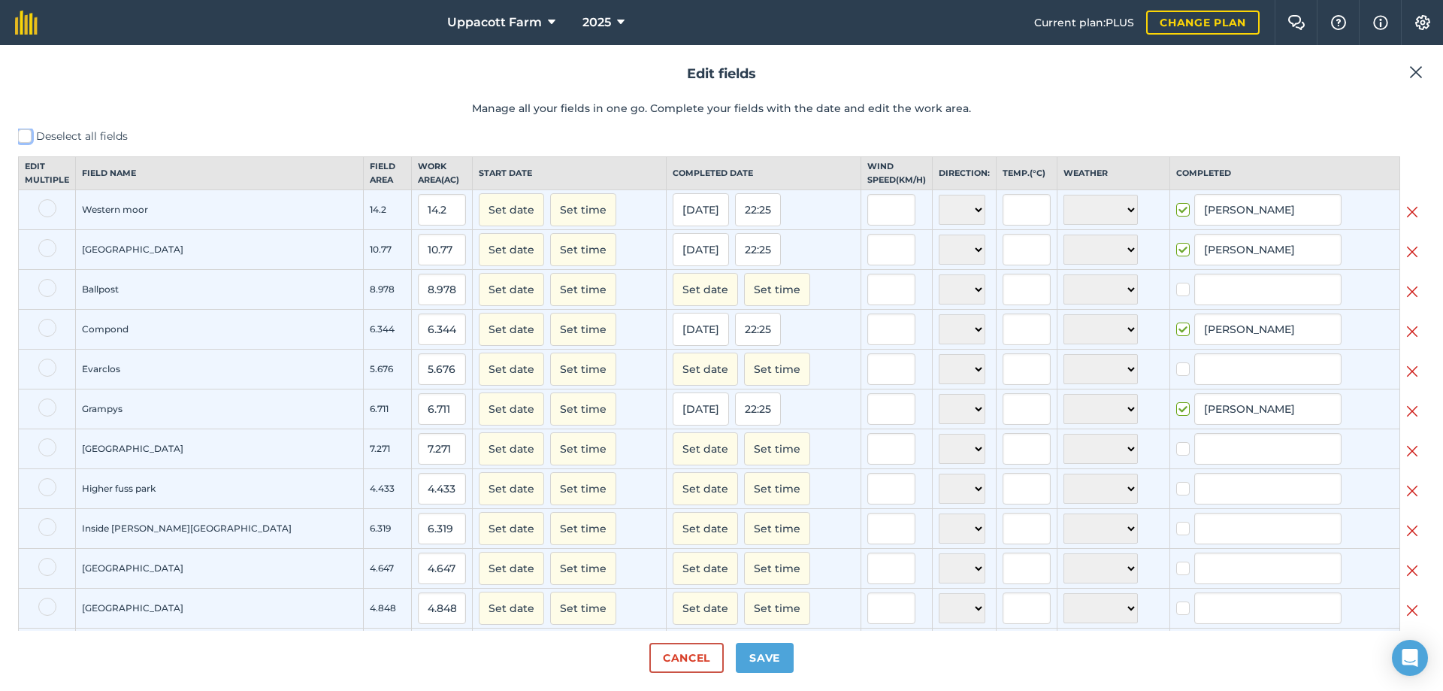
checkbox input "false"
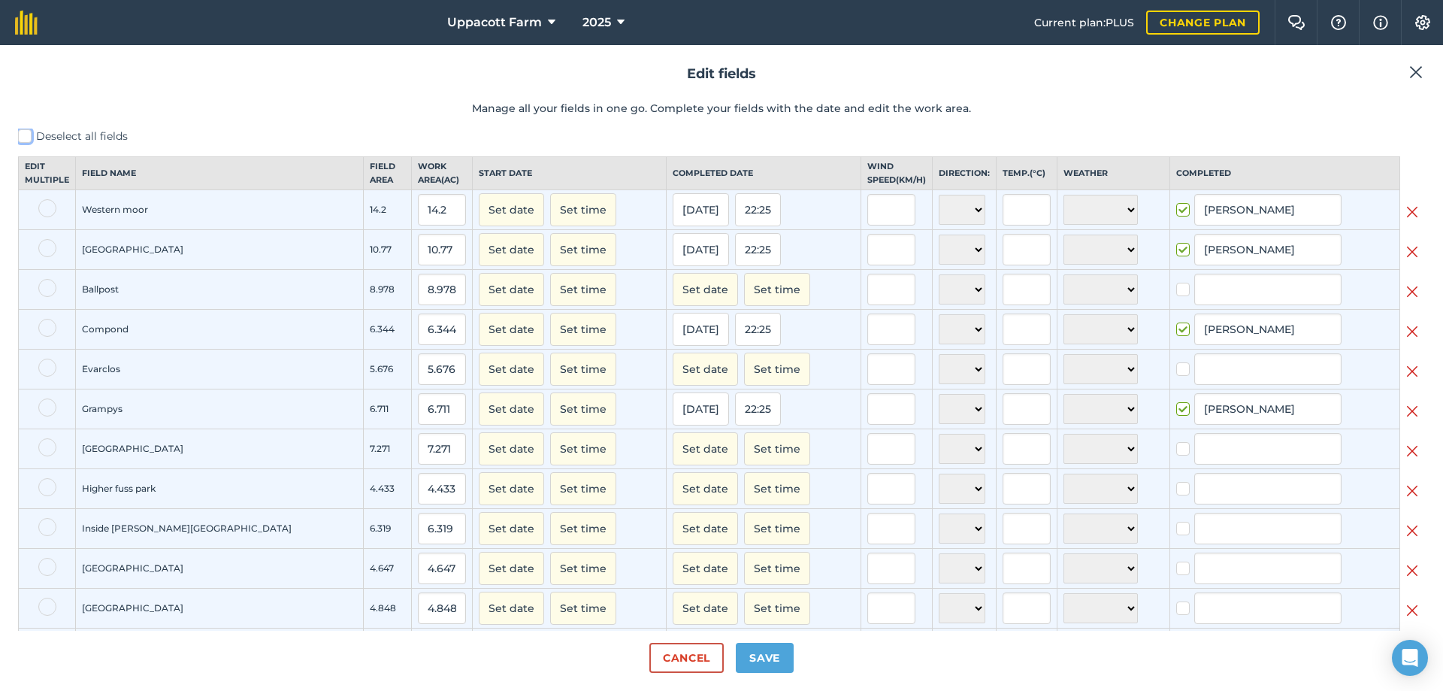
checkbox input "false"
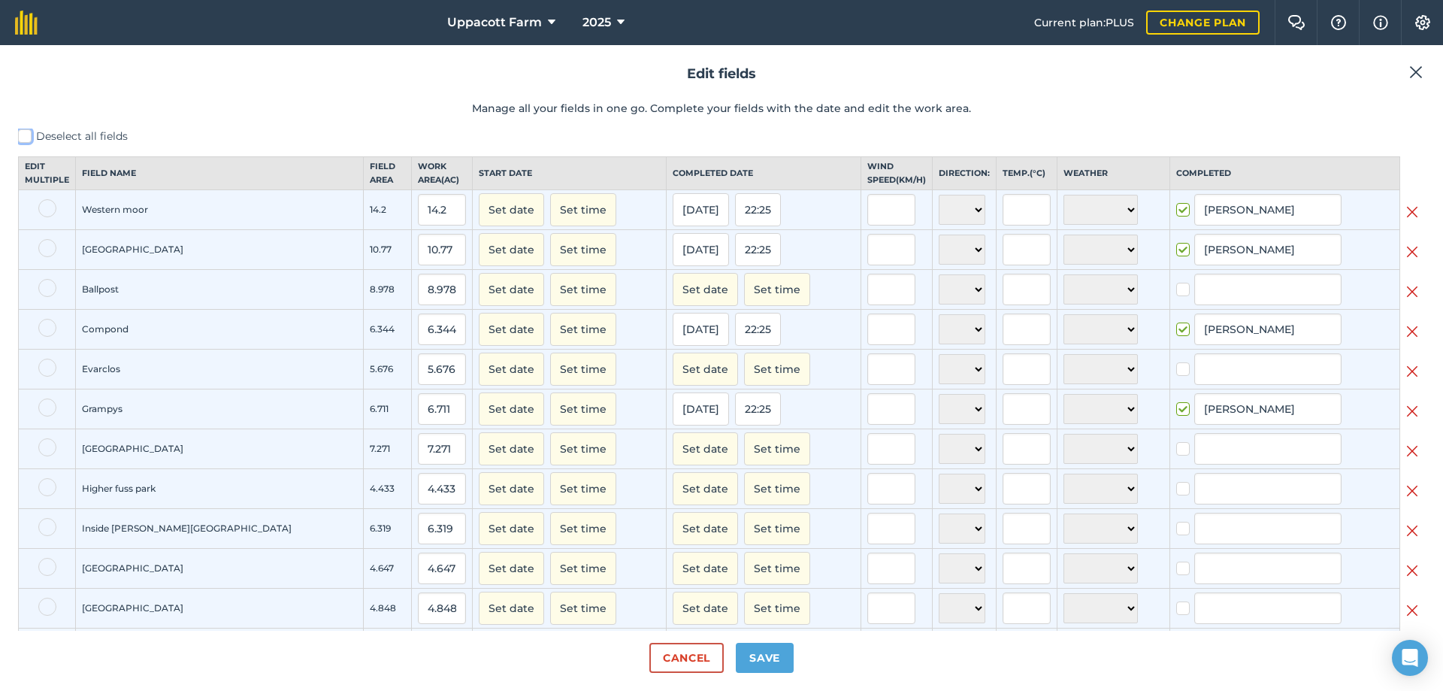
checkbox input "false"
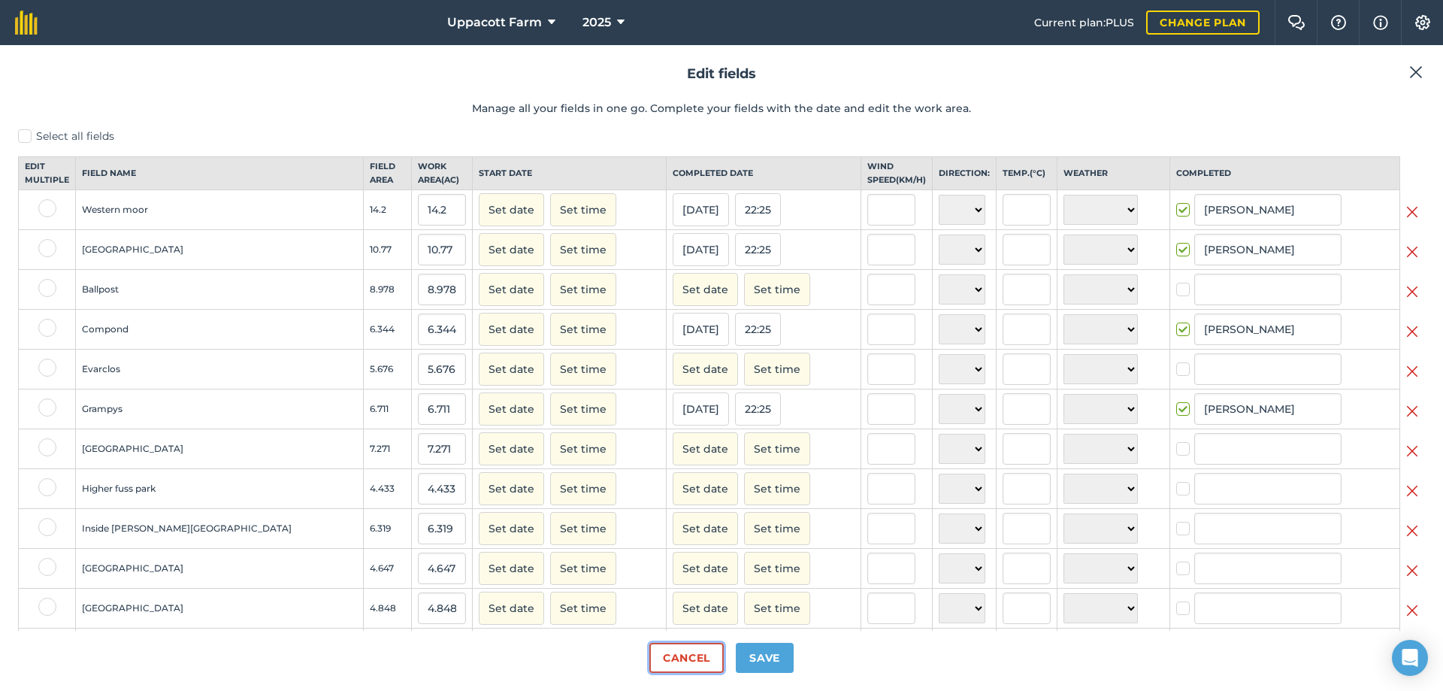
click at [672, 652] on button "Cancel" at bounding box center [686, 657] width 74 height 30
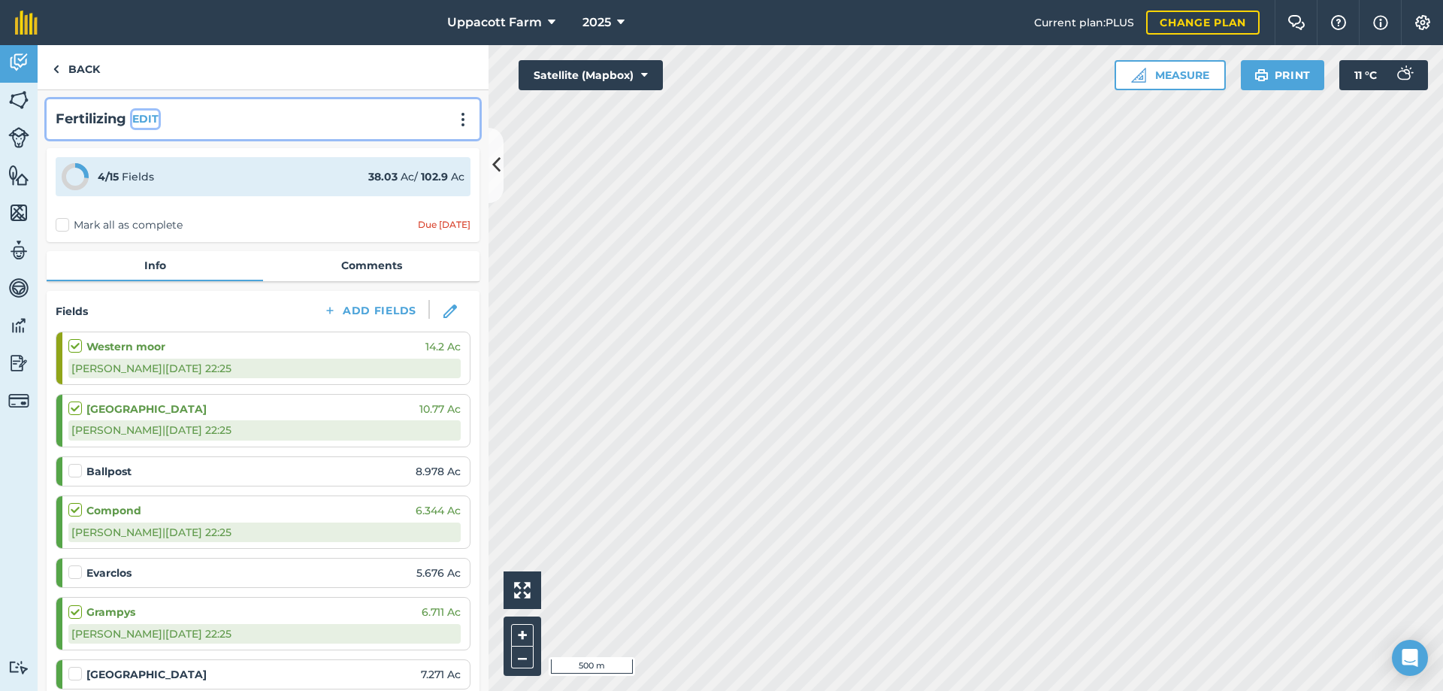
click at [144, 119] on button "EDIT" at bounding box center [145, 118] width 26 height 17
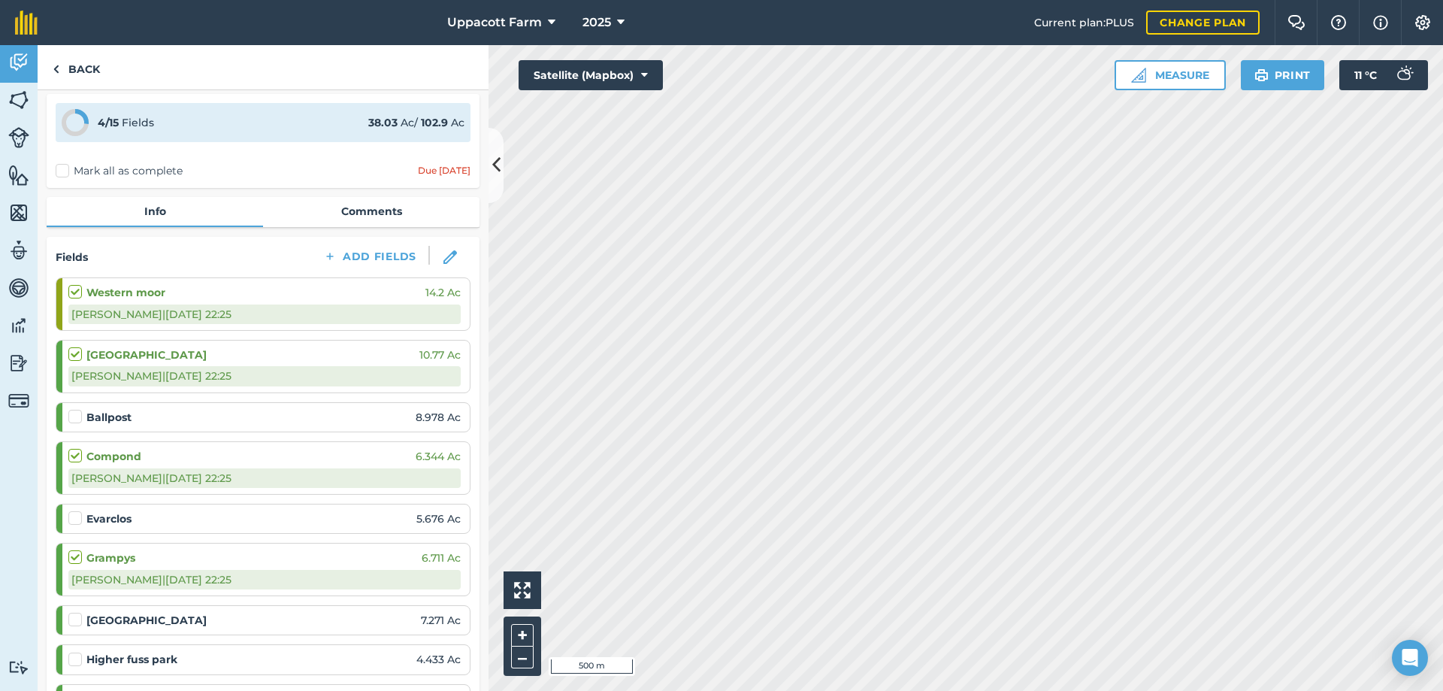
scroll to position [301, 0]
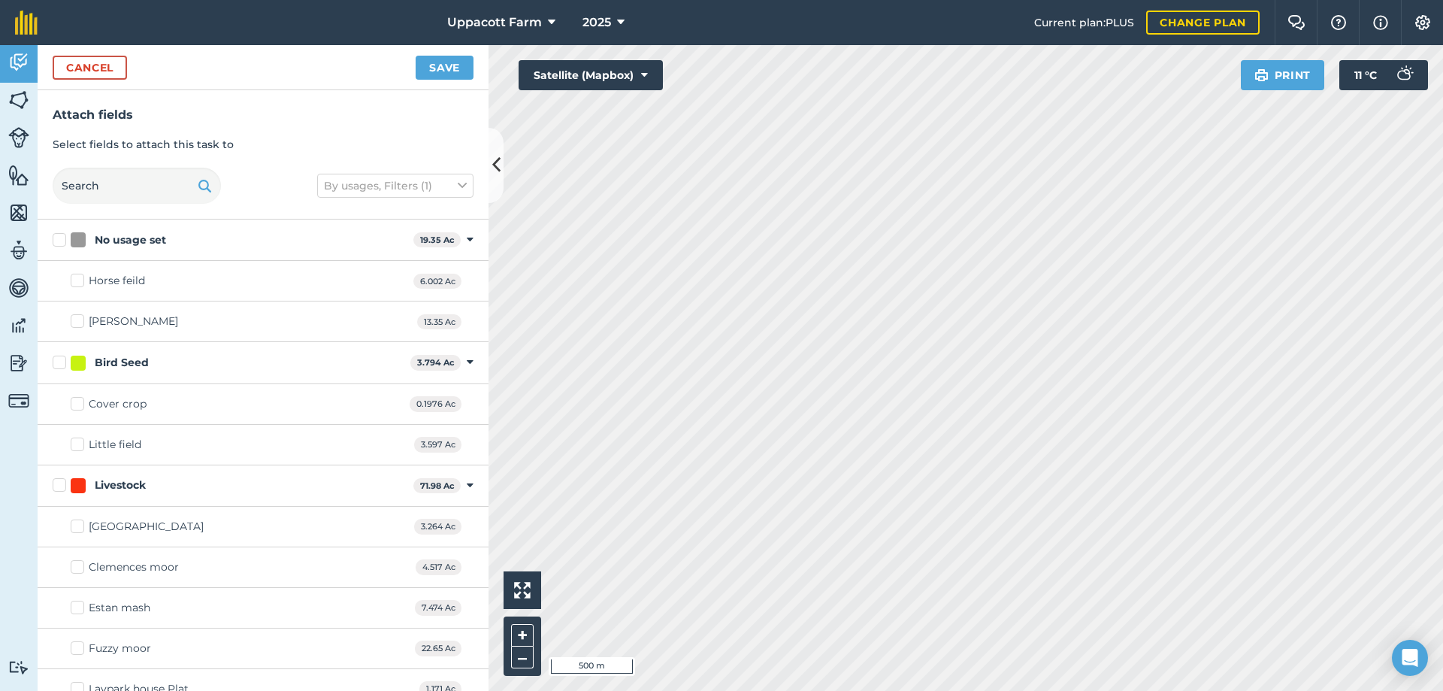
checkbox input "false"
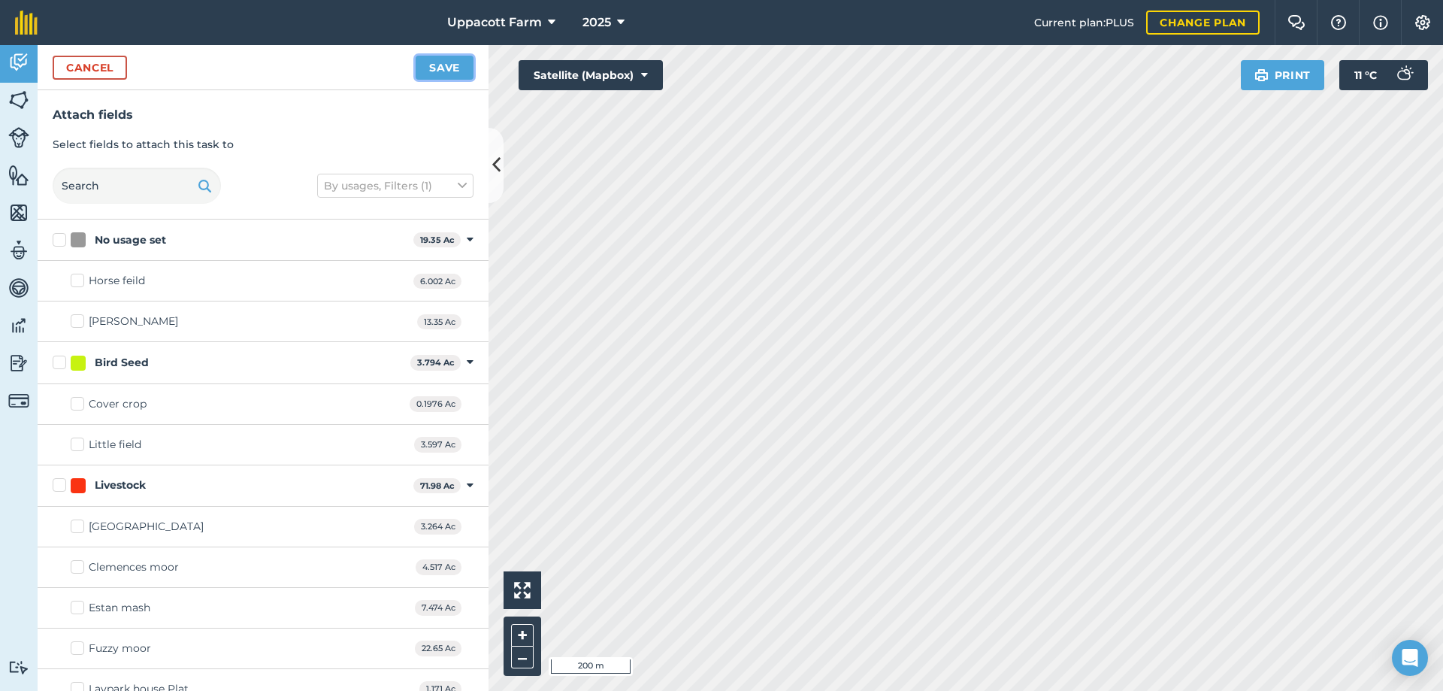
click at [446, 70] on button "Save" at bounding box center [445, 68] width 58 height 24
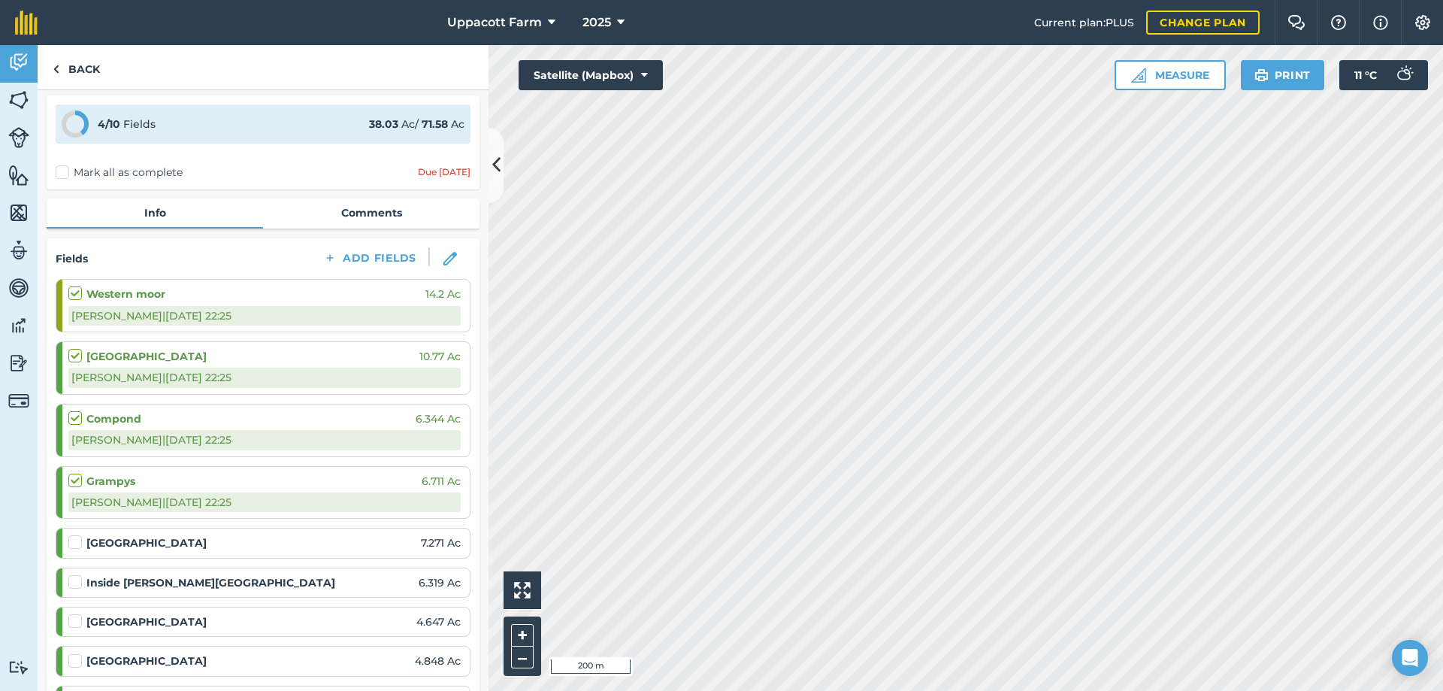
scroll to position [376, 0]
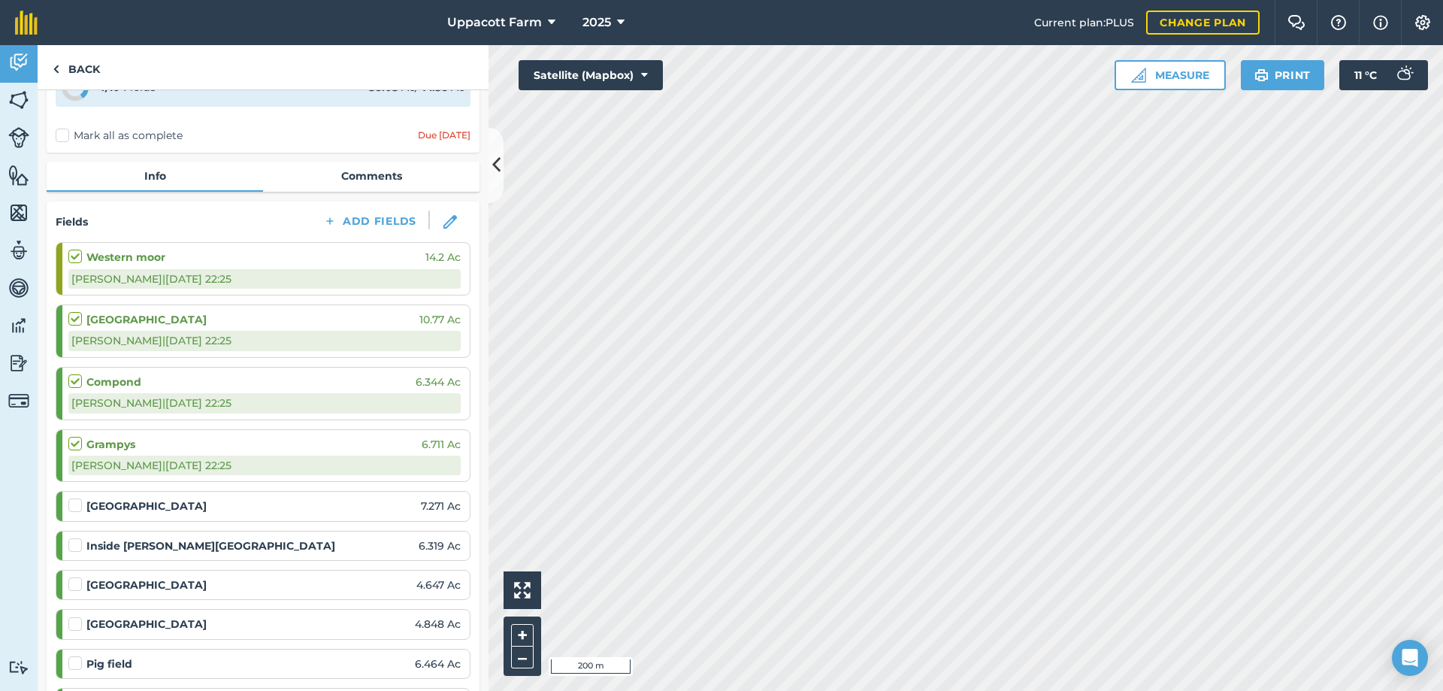
click at [68, 133] on label "Mark all as complete" at bounding box center [119, 136] width 127 height 16
click at [65, 503] on input "Mark all as complete" at bounding box center [61, 508] width 10 height 10
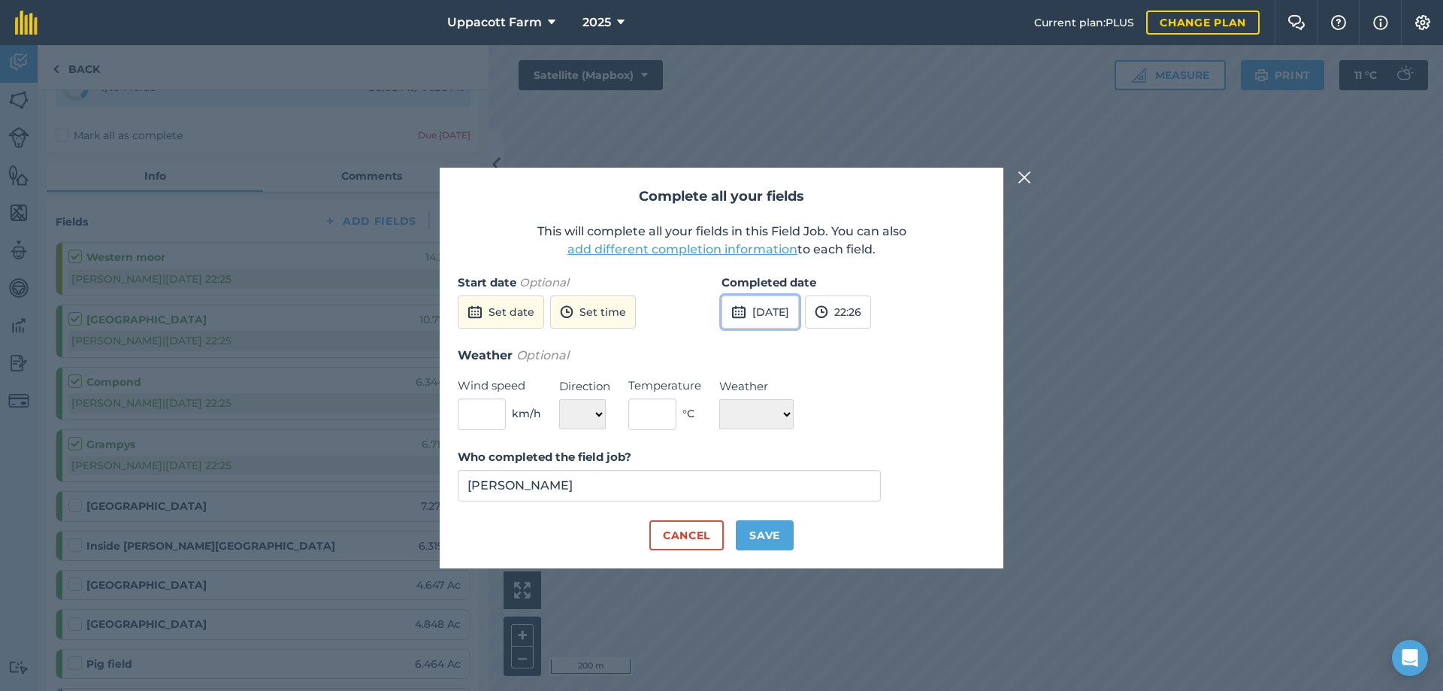
click at [799, 313] on button "[DATE]" at bounding box center [759, 311] width 77 height 33
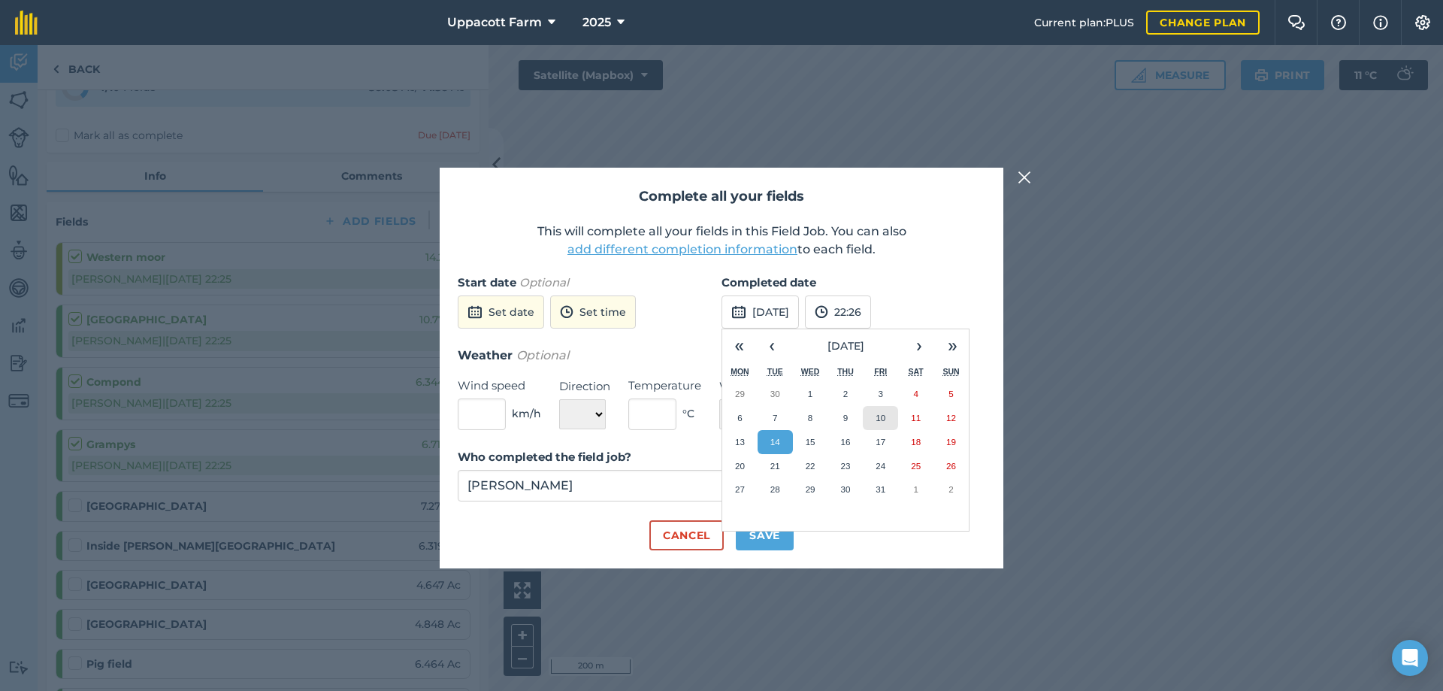
click at [878, 419] on abbr "10" at bounding box center [880, 418] width 10 height 10
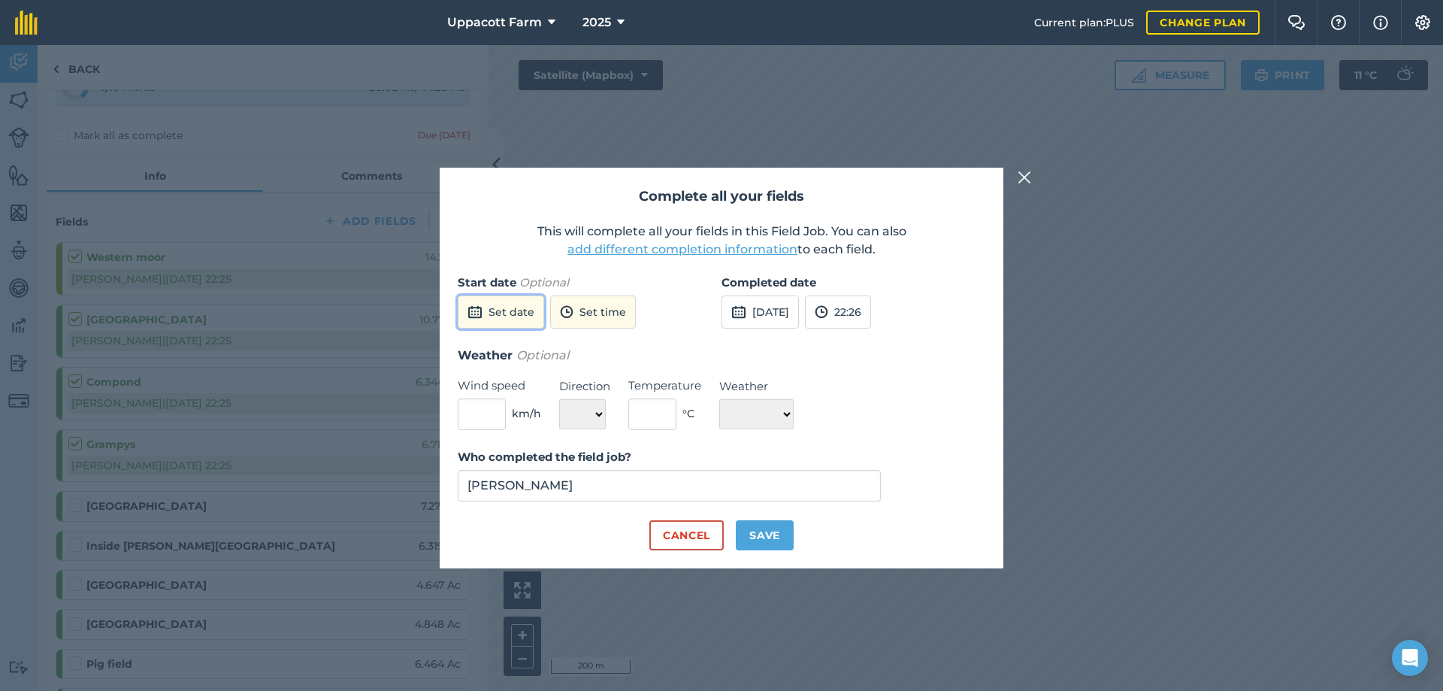
click at [529, 322] on button "Set date" at bounding box center [501, 311] width 86 height 33
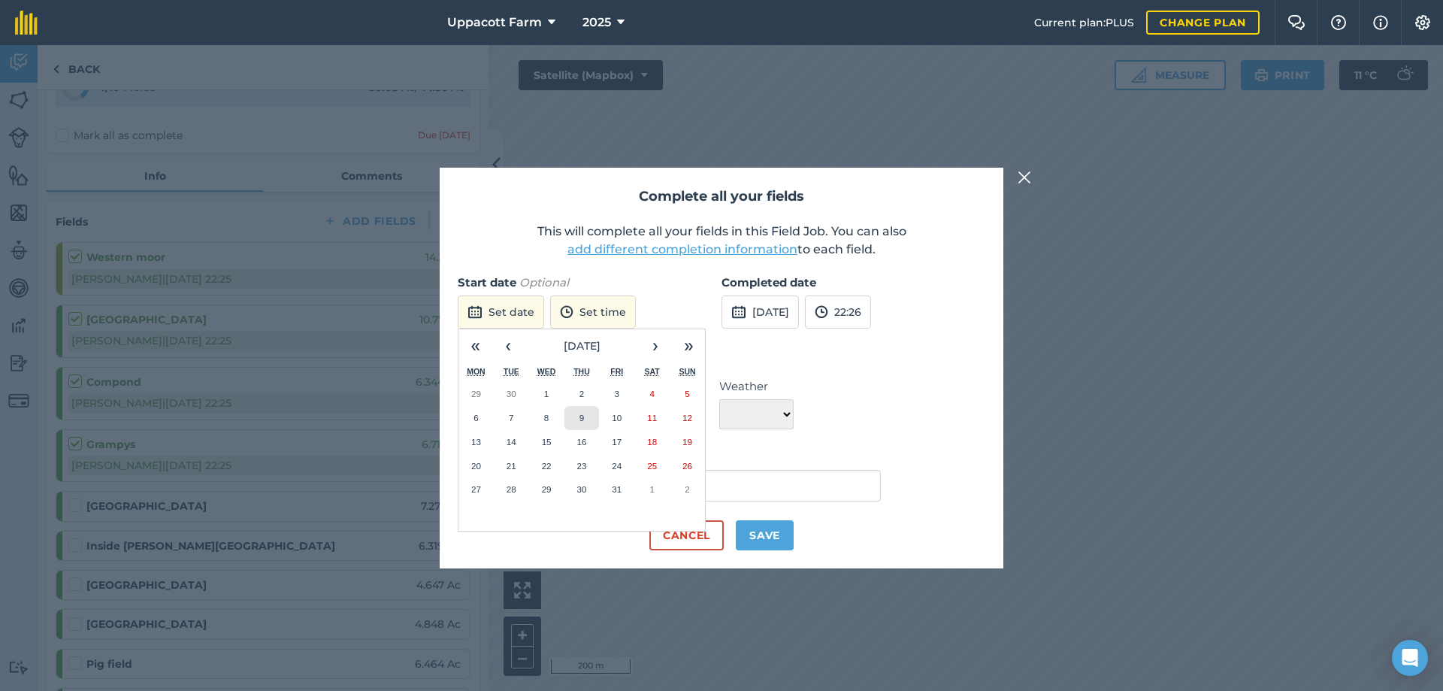
click at [583, 413] on abbr "9" at bounding box center [581, 418] width 5 height 10
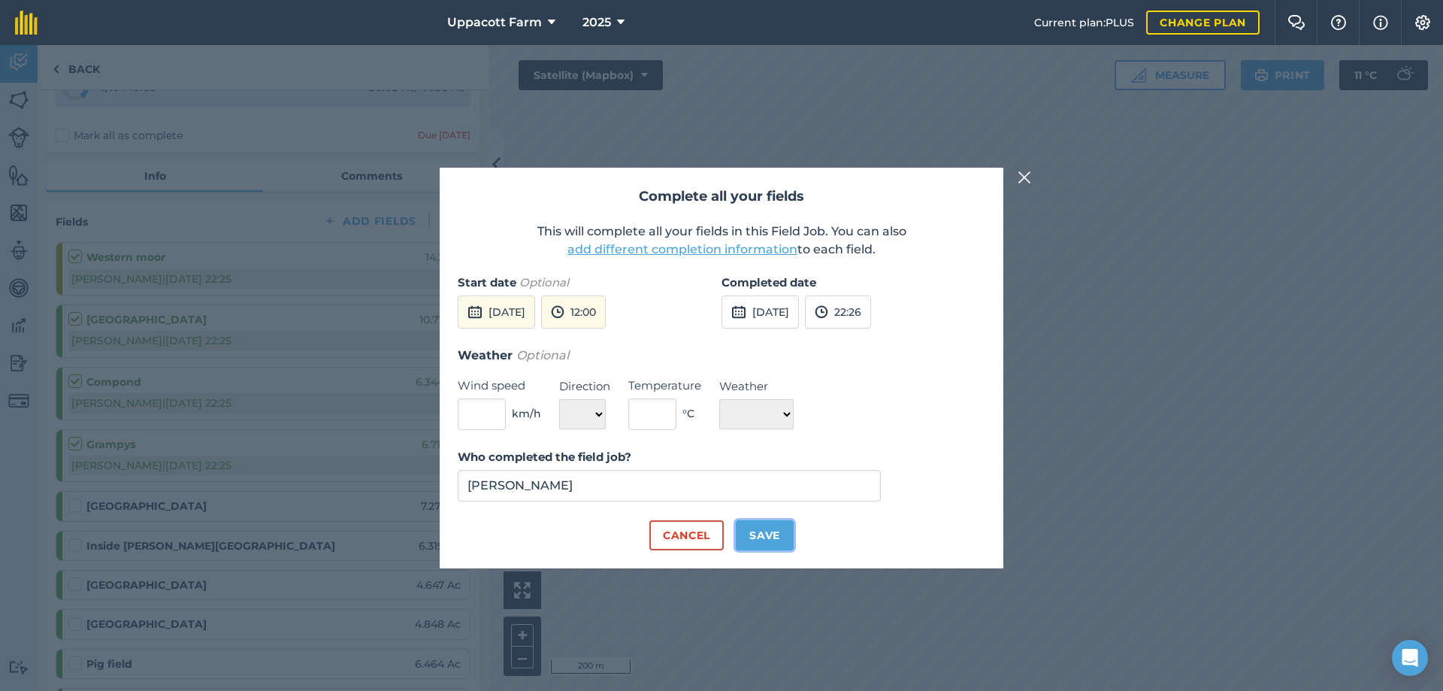
click at [754, 537] on button "Save" at bounding box center [765, 535] width 58 height 30
checkbox input "true"
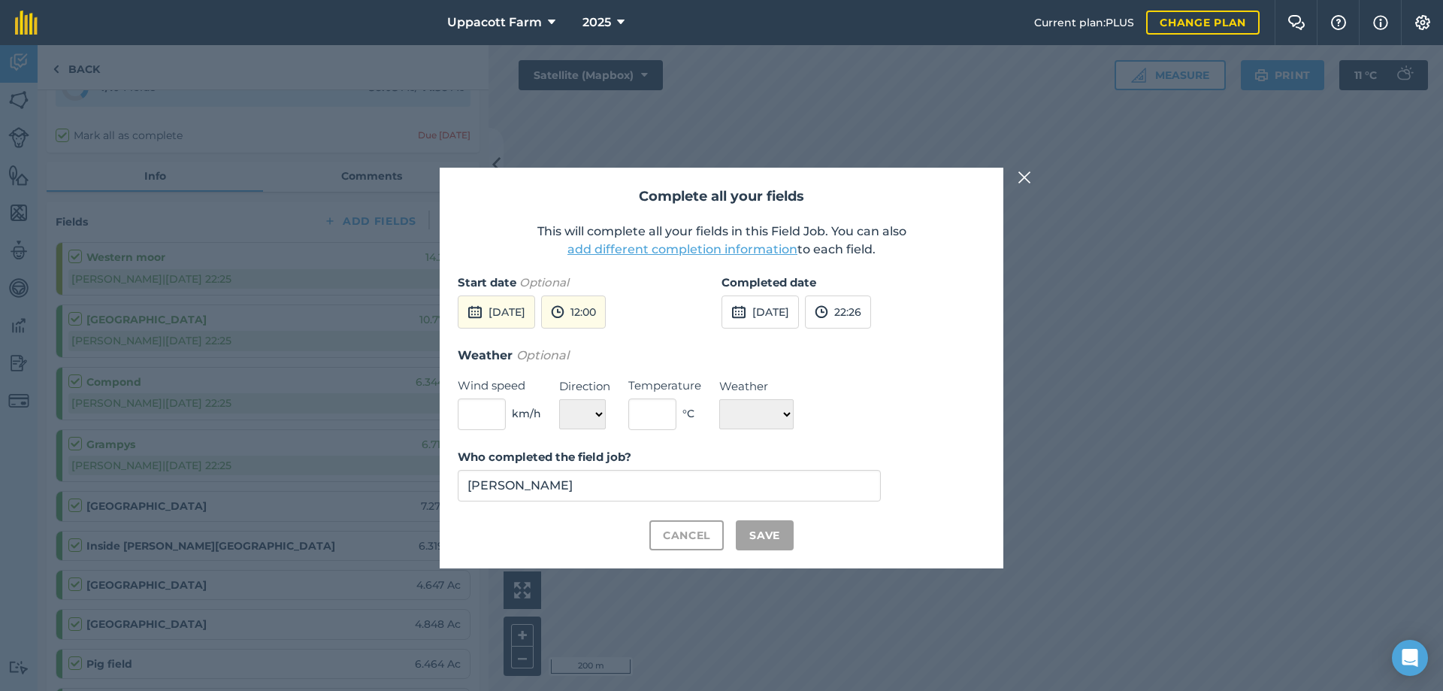
checkbox input "true"
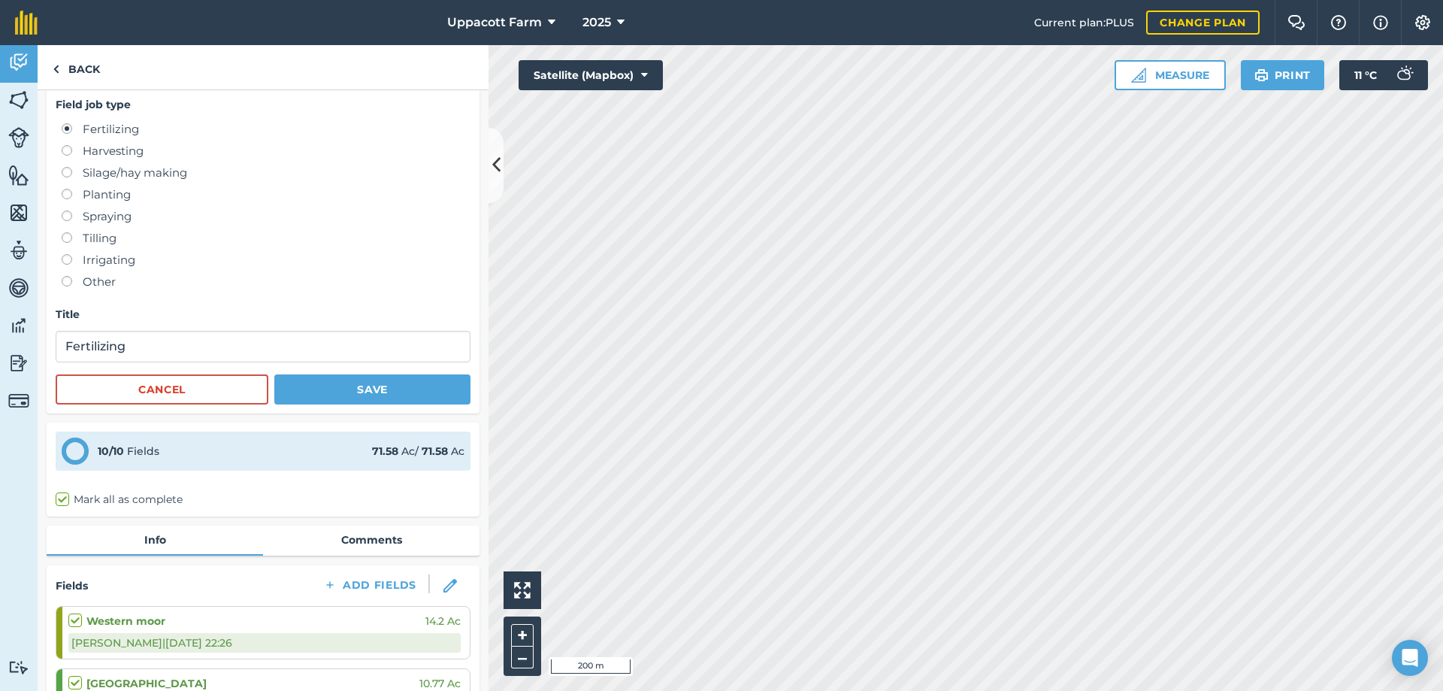
scroll to position [0, 0]
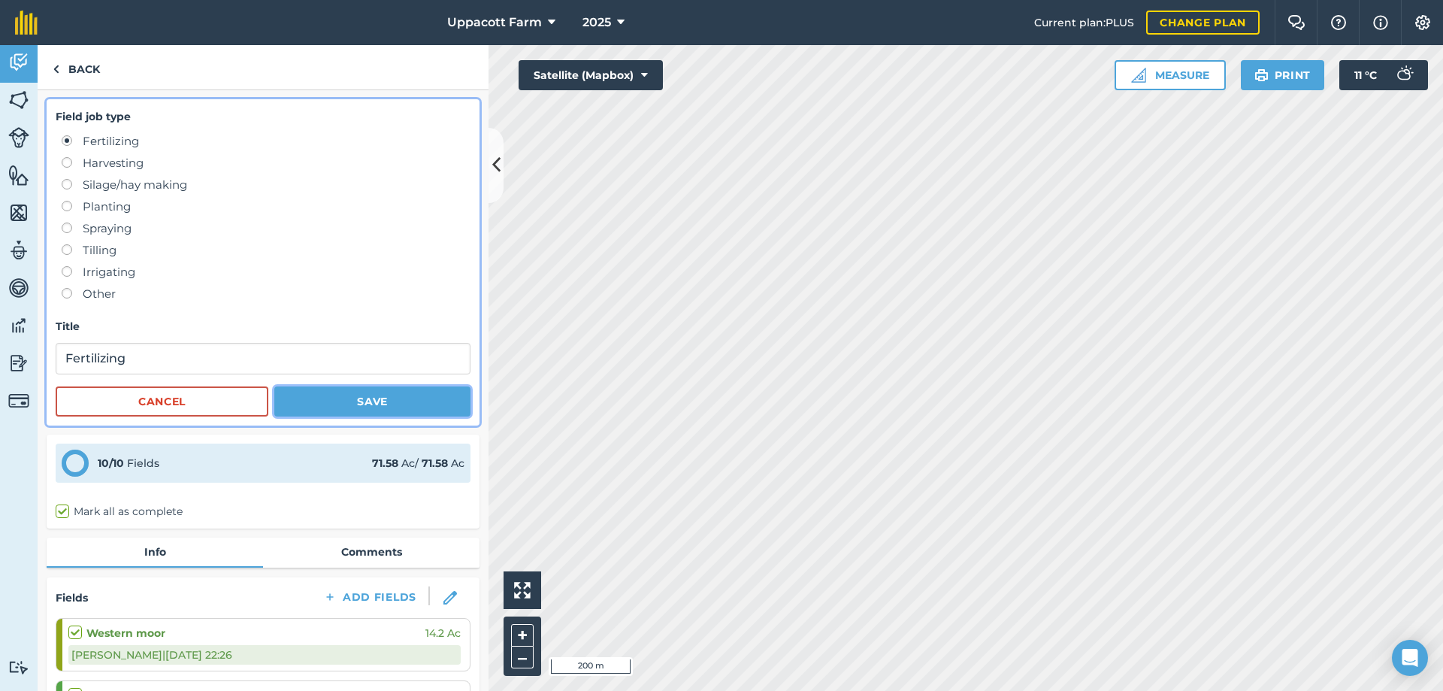
click at [386, 413] on button "Save" at bounding box center [372, 401] width 196 height 30
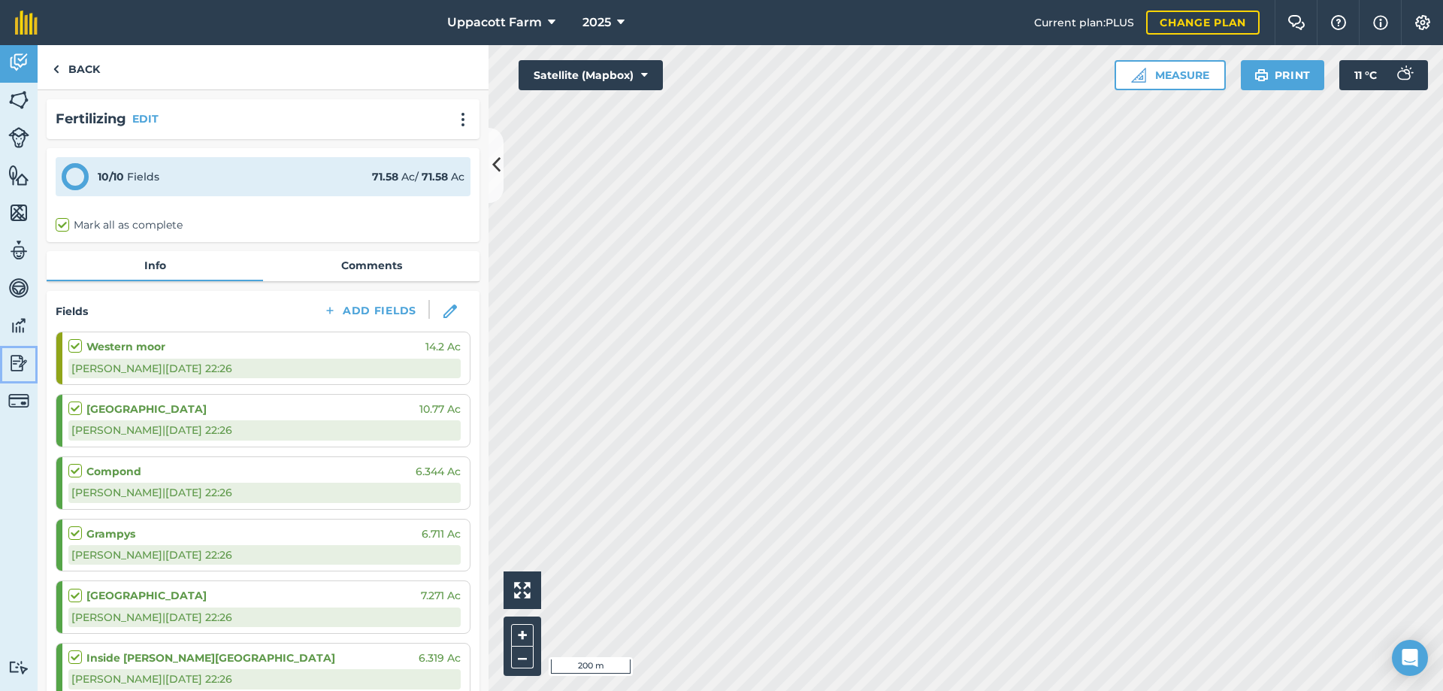
click at [20, 370] on img at bounding box center [18, 363] width 21 height 23
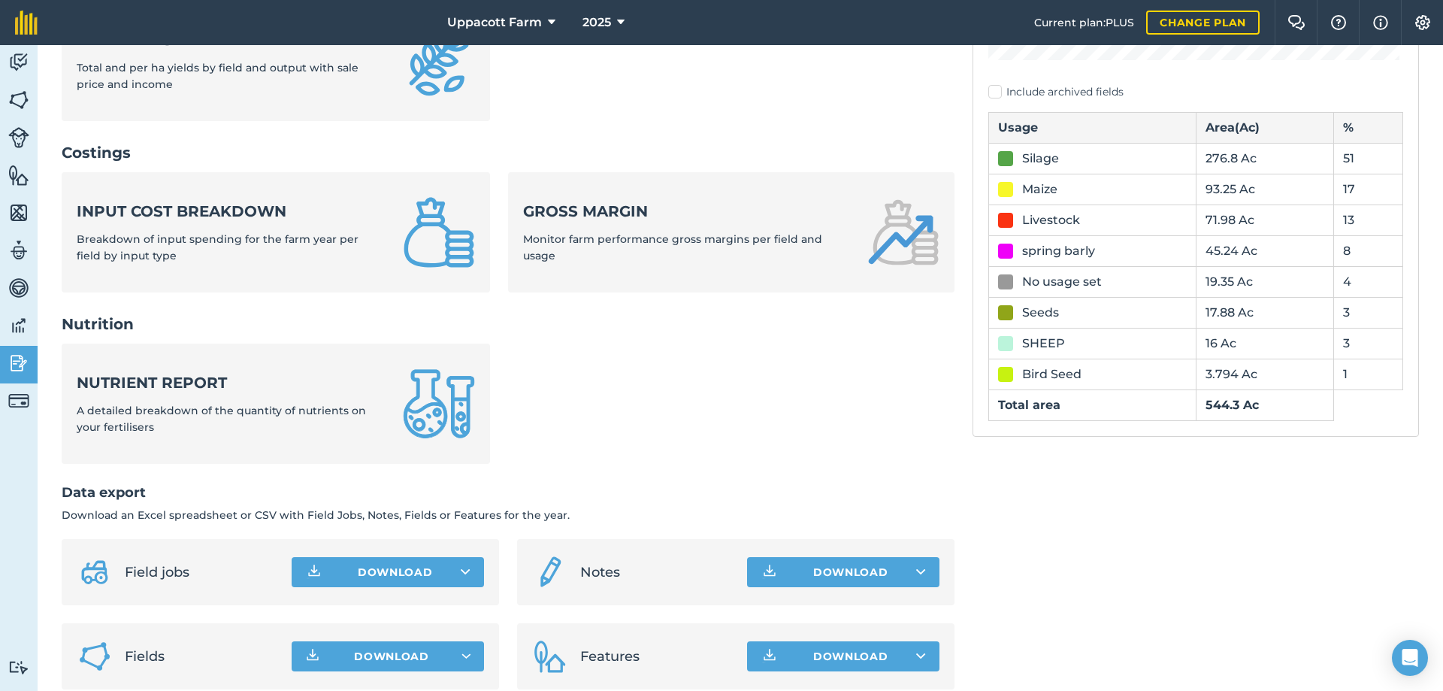
scroll to position [494, 0]
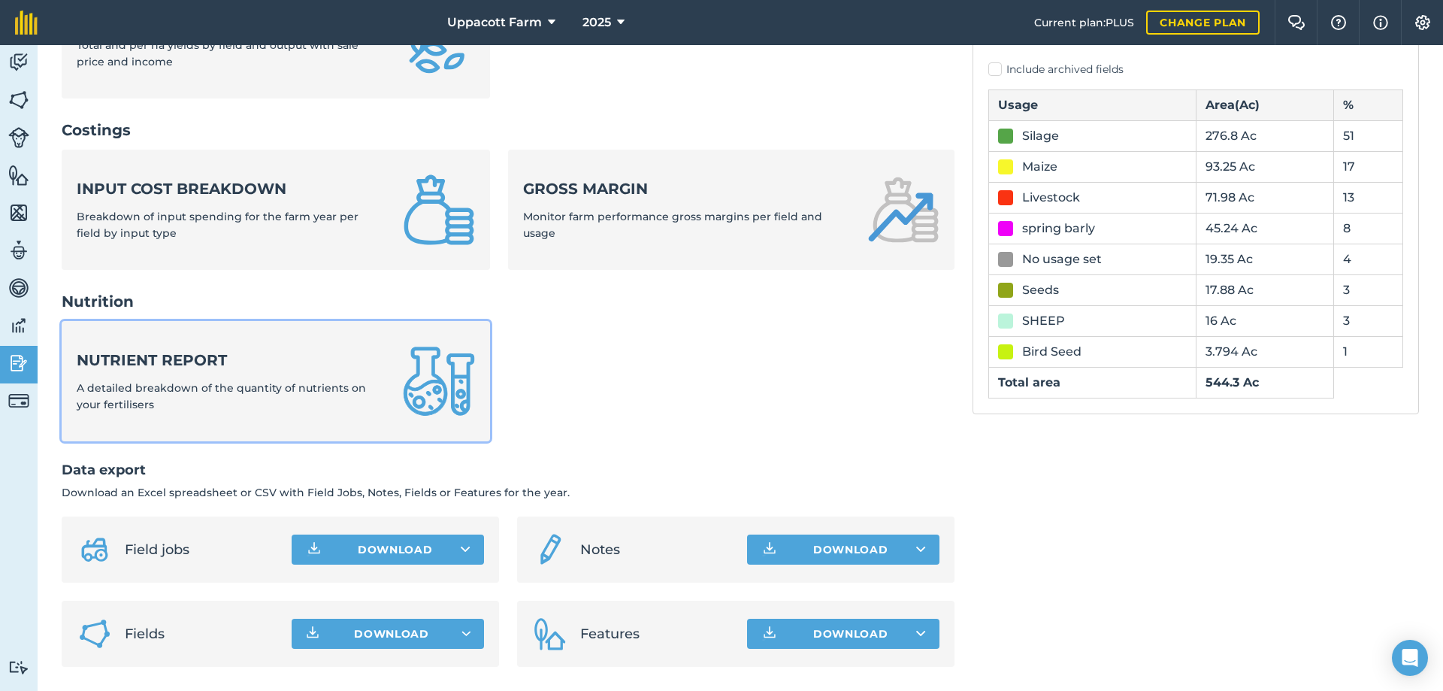
click at [260, 392] on span "A detailed breakdown of the quantity of nutrients on your fertilisers" at bounding box center [221, 396] width 289 height 30
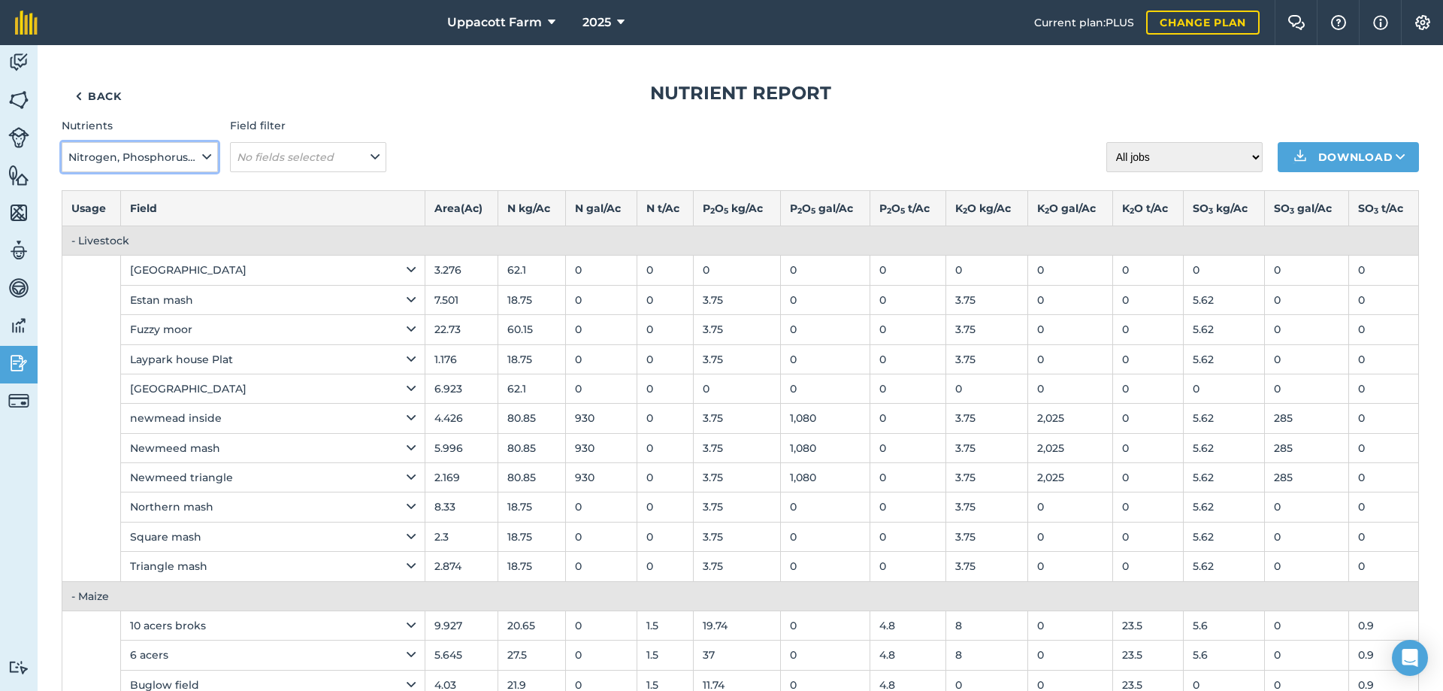
click at [197, 159] on span "Nitrogen, Phosphorus, Potassium, Magnesium, Sulphur, Sodium" at bounding box center [133, 157] width 131 height 17
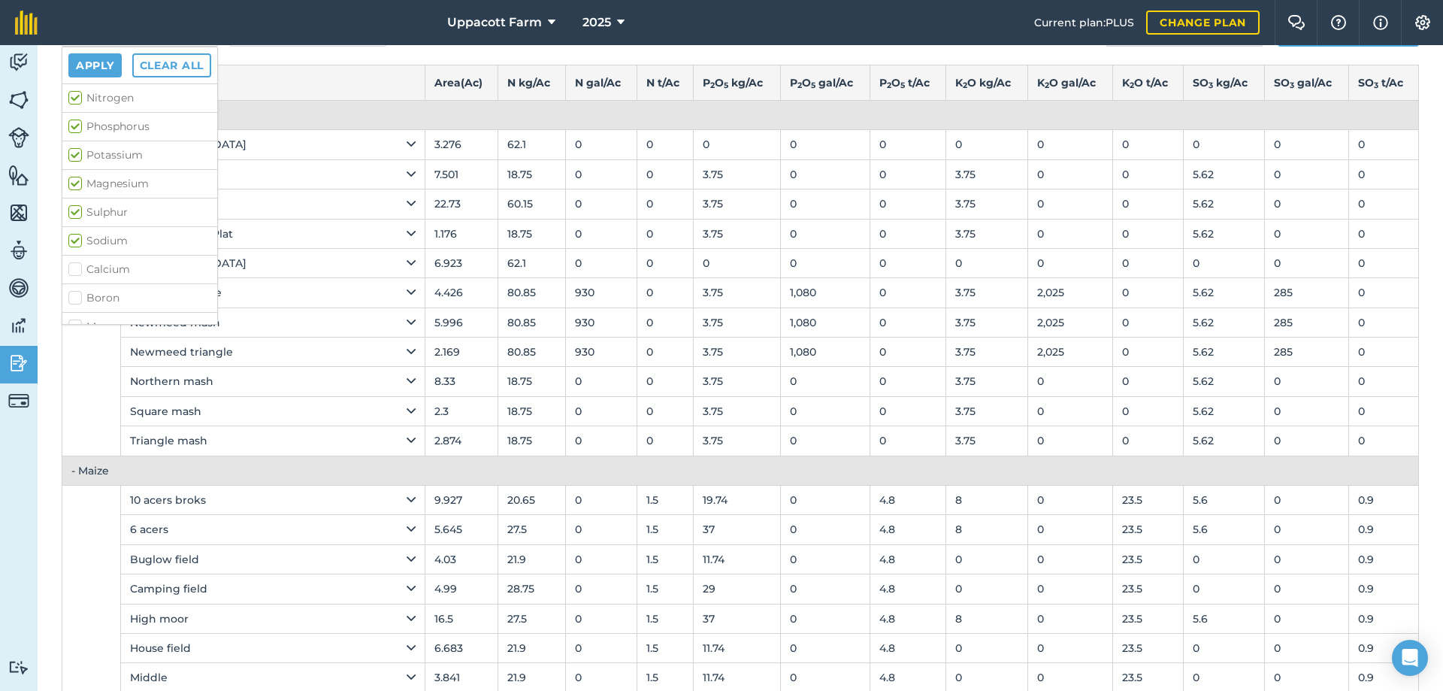
click at [76, 274] on label "Calcium" at bounding box center [139, 270] width 143 height 16
click at [76, 271] on input "Calcium" at bounding box center [73, 267] width 10 height 10
checkbox input "true"
click at [78, 292] on label "Boron" at bounding box center [139, 298] width 143 height 16
click at [78, 292] on input "Boron" at bounding box center [73, 295] width 10 height 10
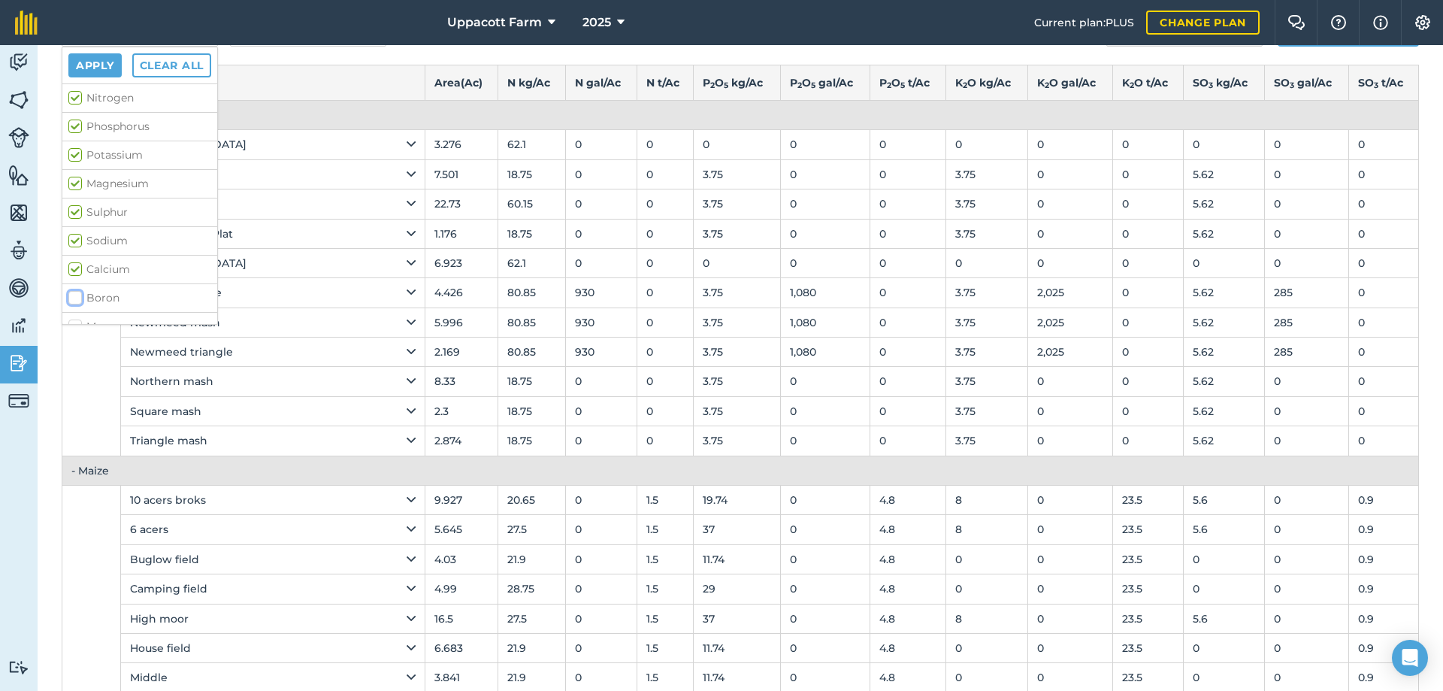
checkbox input "true"
click at [78, 255] on label "Manganese" at bounding box center [139, 251] width 143 height 16
click at [78, 253] on input "Manganese" at bounding box center [73, 248] width 10 height 10
checkbox input "true"
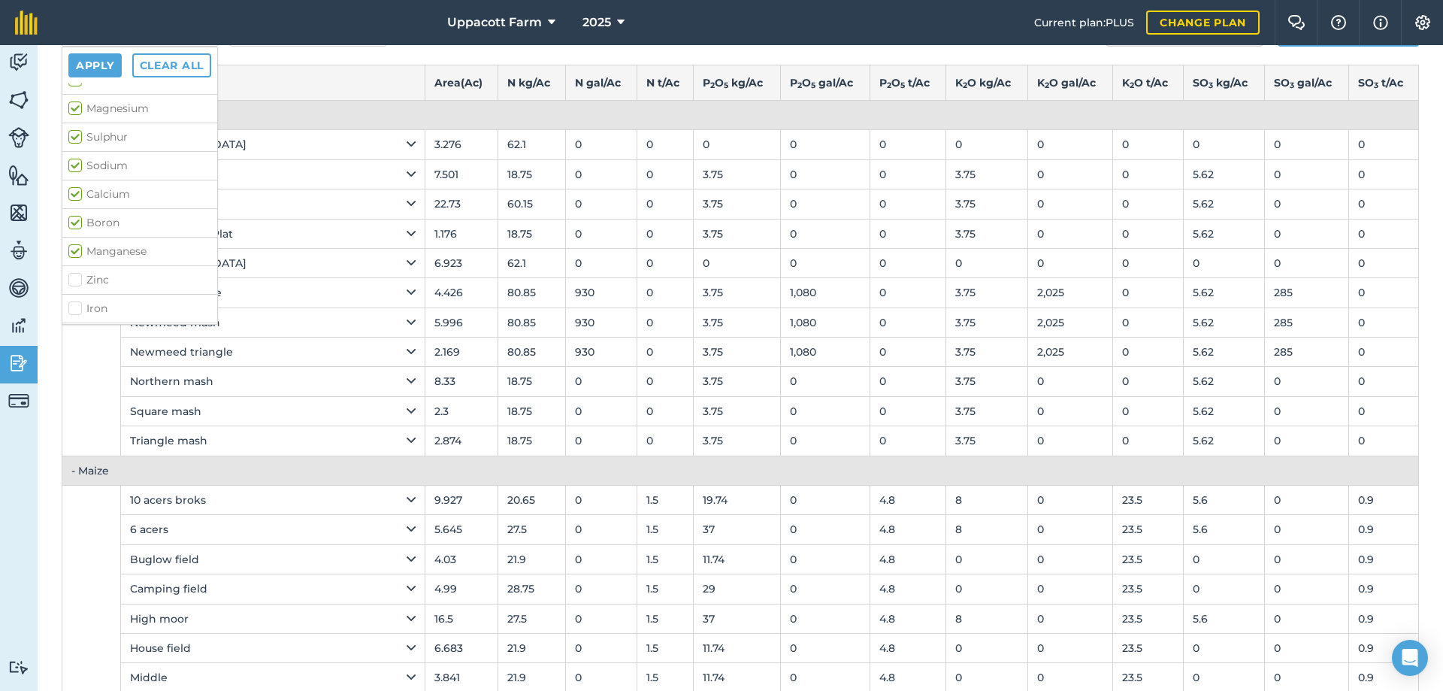
click at [74, 279] on label "Zinc" at bounding box center [139, 280] width 143 height 16
click at [74, 279] on input "Zinc" at bounding box center [73, 277] width 10 height 10
checkbox input "true"
click at [78, 228] on label "Iron" at bounding box center [139, 224] width 143 height 16
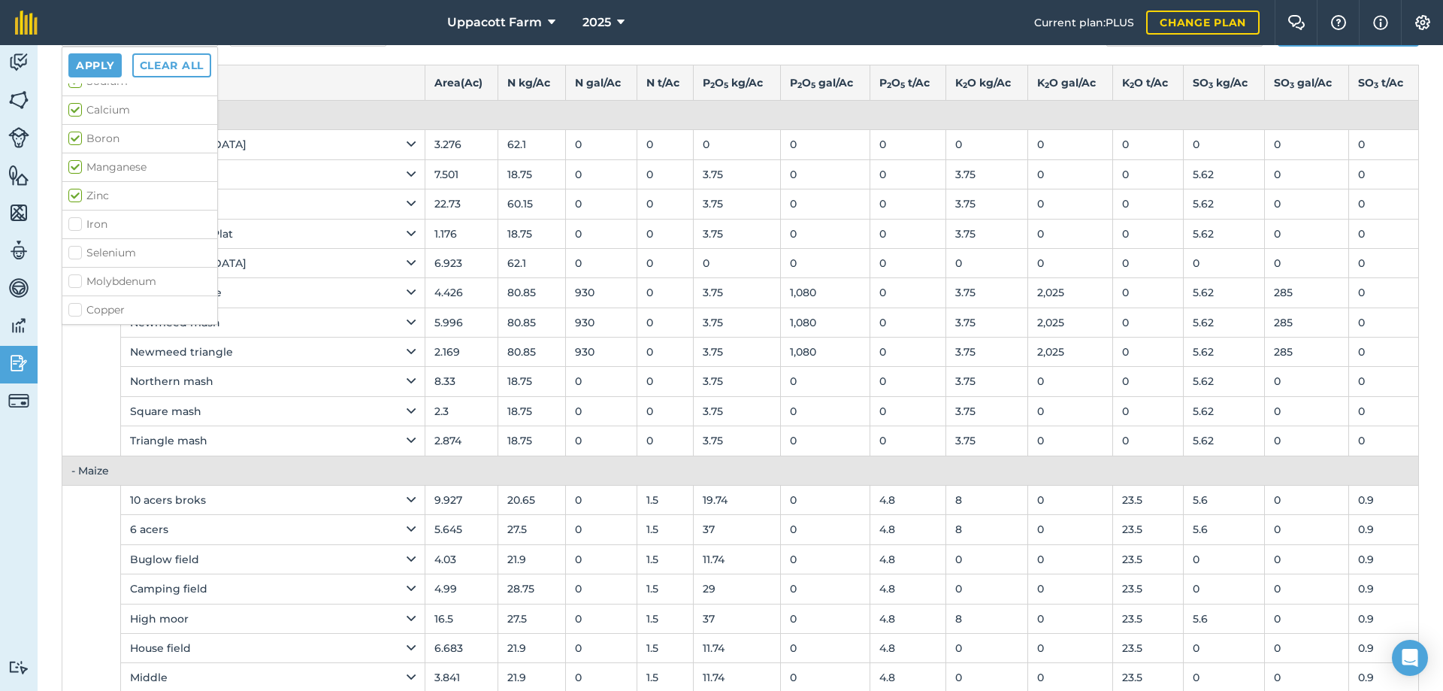
click at [78, 226] on input "Iron" at bounding box center [73, 221] width 10 height 10
checkbox input "true"
click at [78, 257] on label "Selenium" at bounding box center [139, 253] width 143 height 16
click at [78, 255] on input "Selenium" at bounding box center [73, 250] width 10 height 10
checkbox input "true"
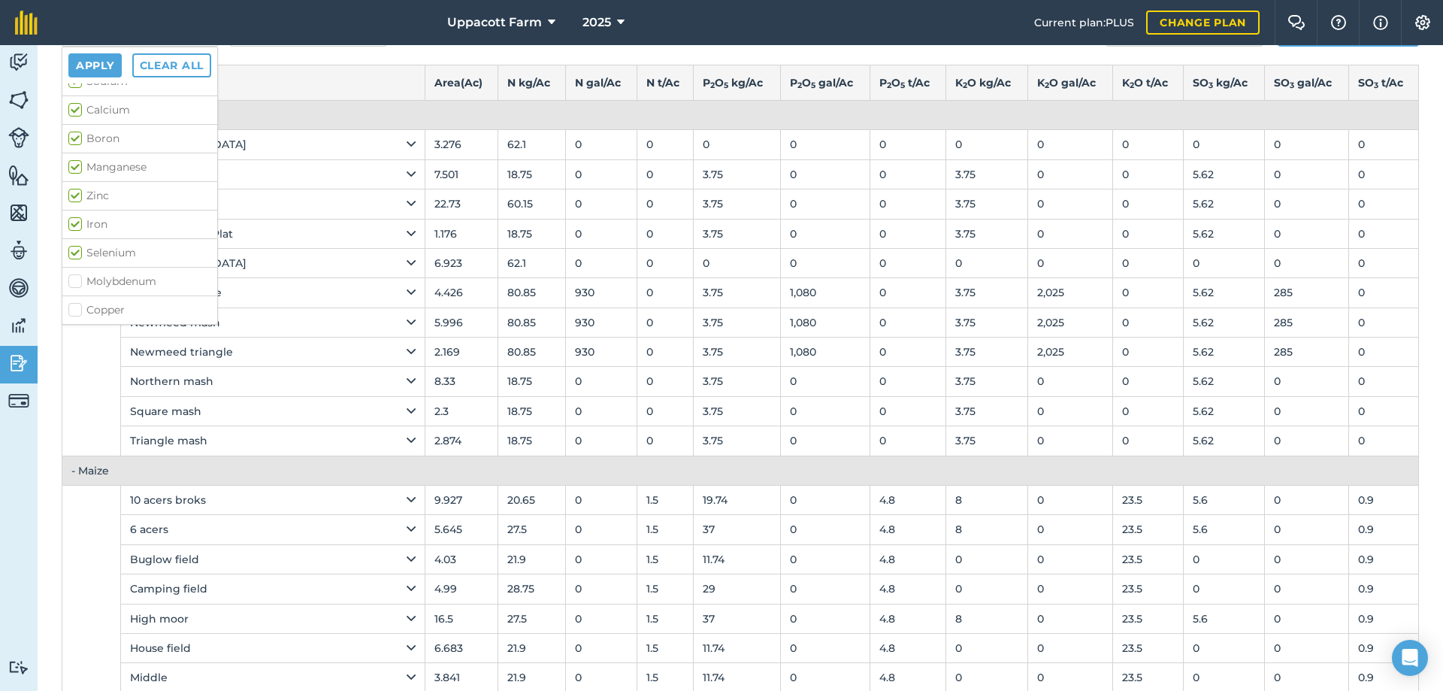
click at [77, 277] on label "Molybdenum" at bounding box center [139, 282] width 143 height 16
click at [77, 277] on input "Molybdenum" at bounding box center [73, 279] width 10 height 10
checkbox input "true"
click at [78, 316] on label "Copper" at bounding box center [139, 310] width 143 height 16
click at [78, 312] on input "Copper" at bounding box center [73, 307] width 10 height 10
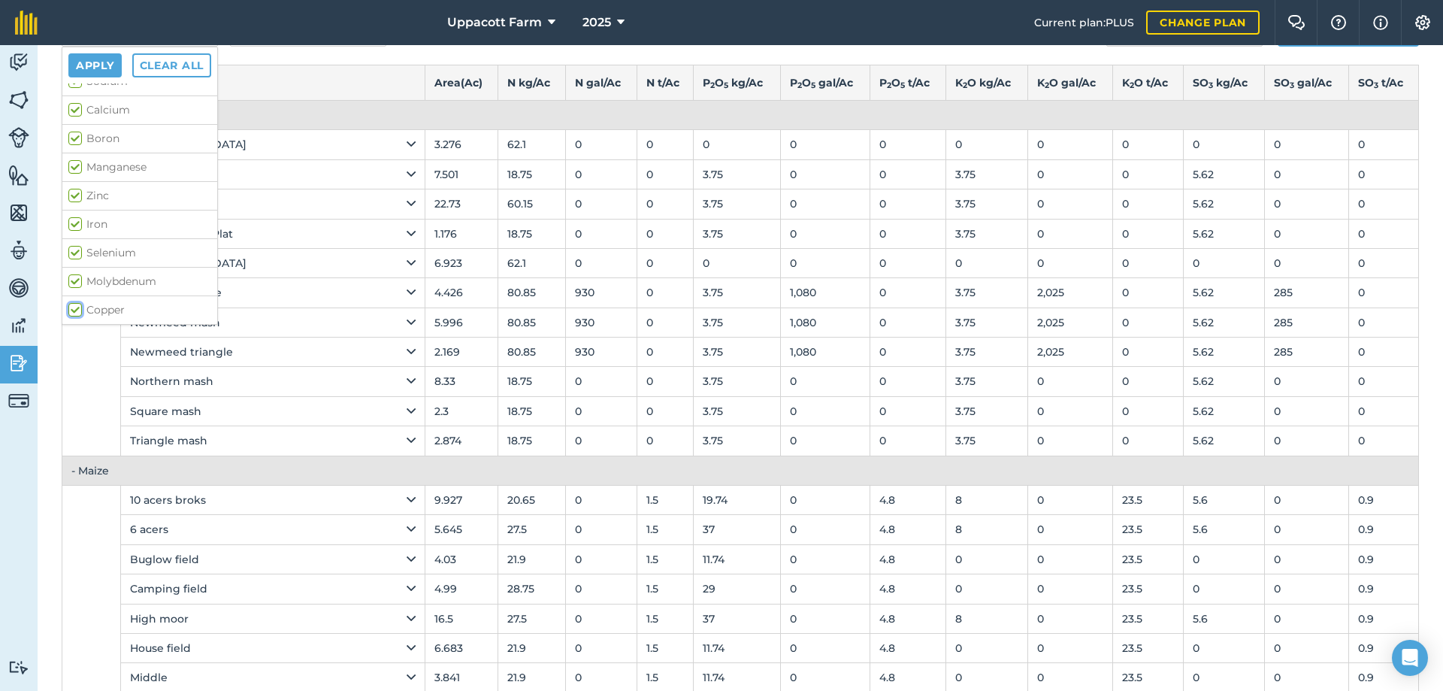
checkbox input "true"
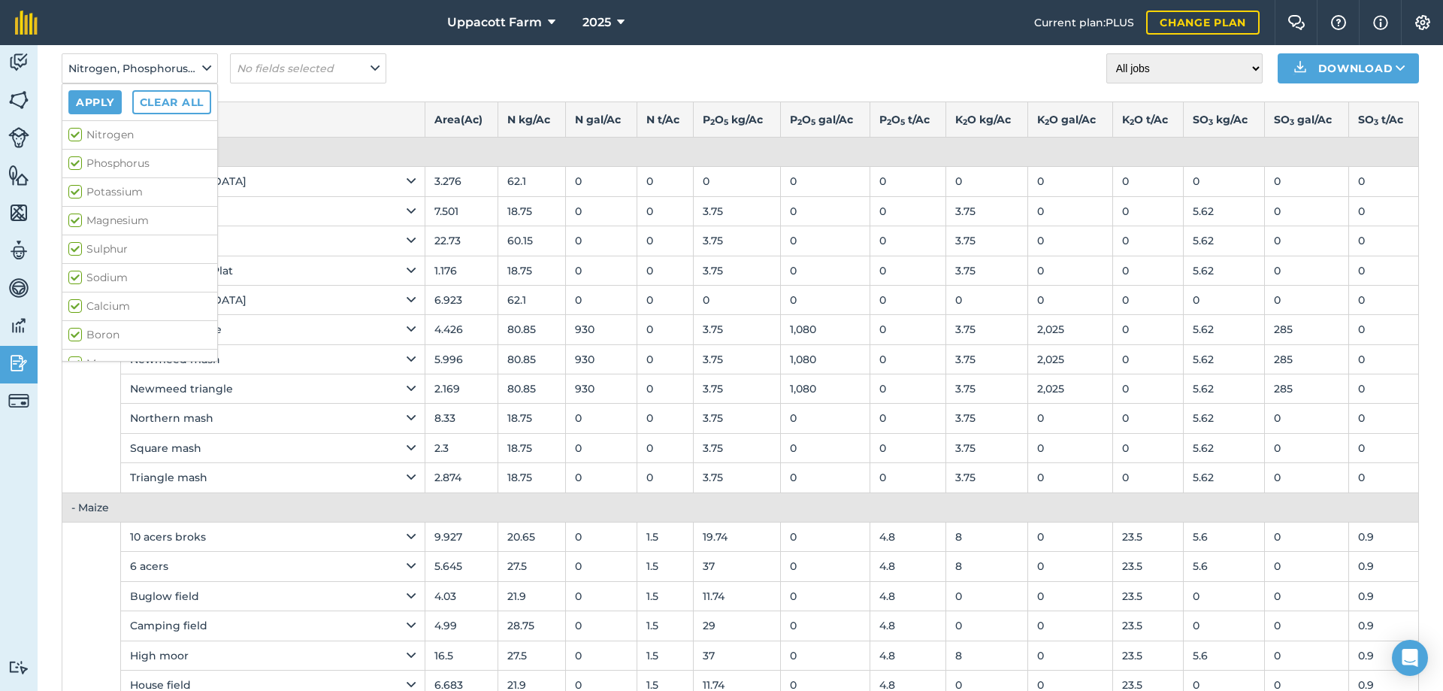
scroll to position [75, 0]
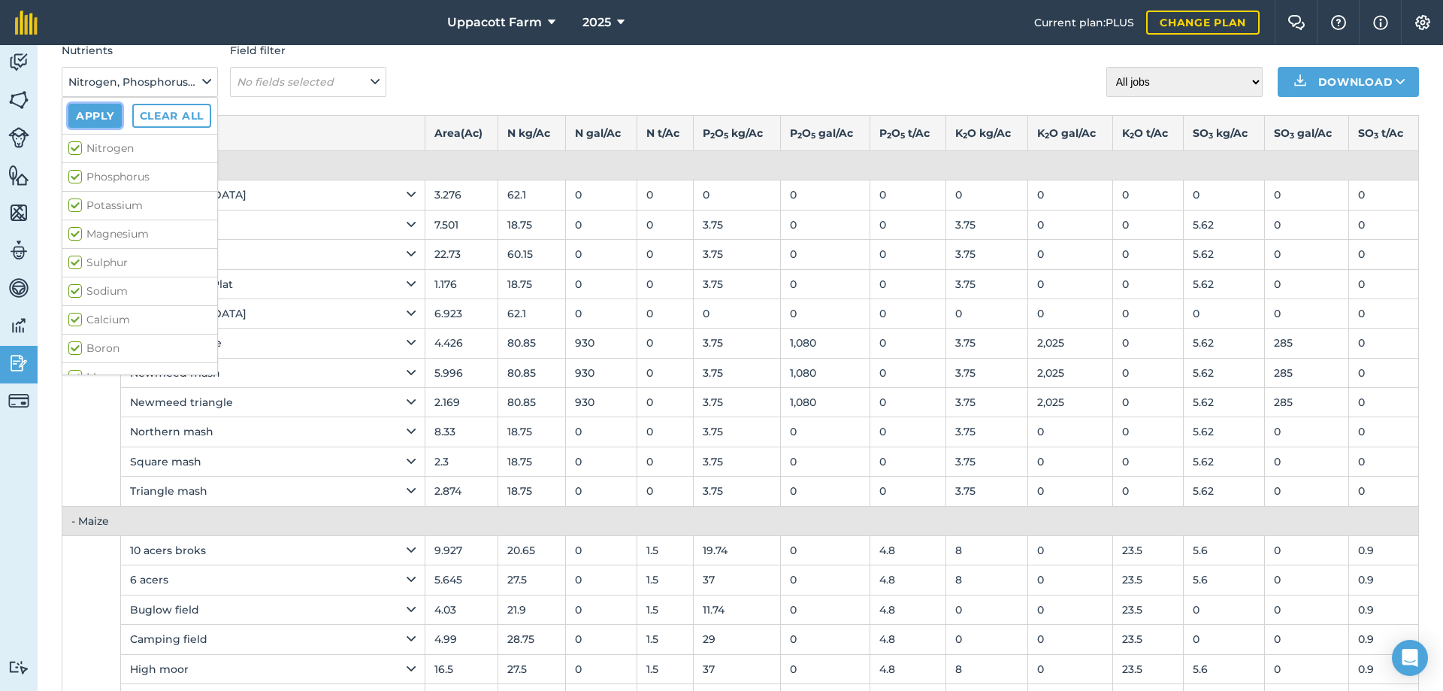
click at [101, 119] on button "Apply" at bounding box center [94, 116] width 53 height 24
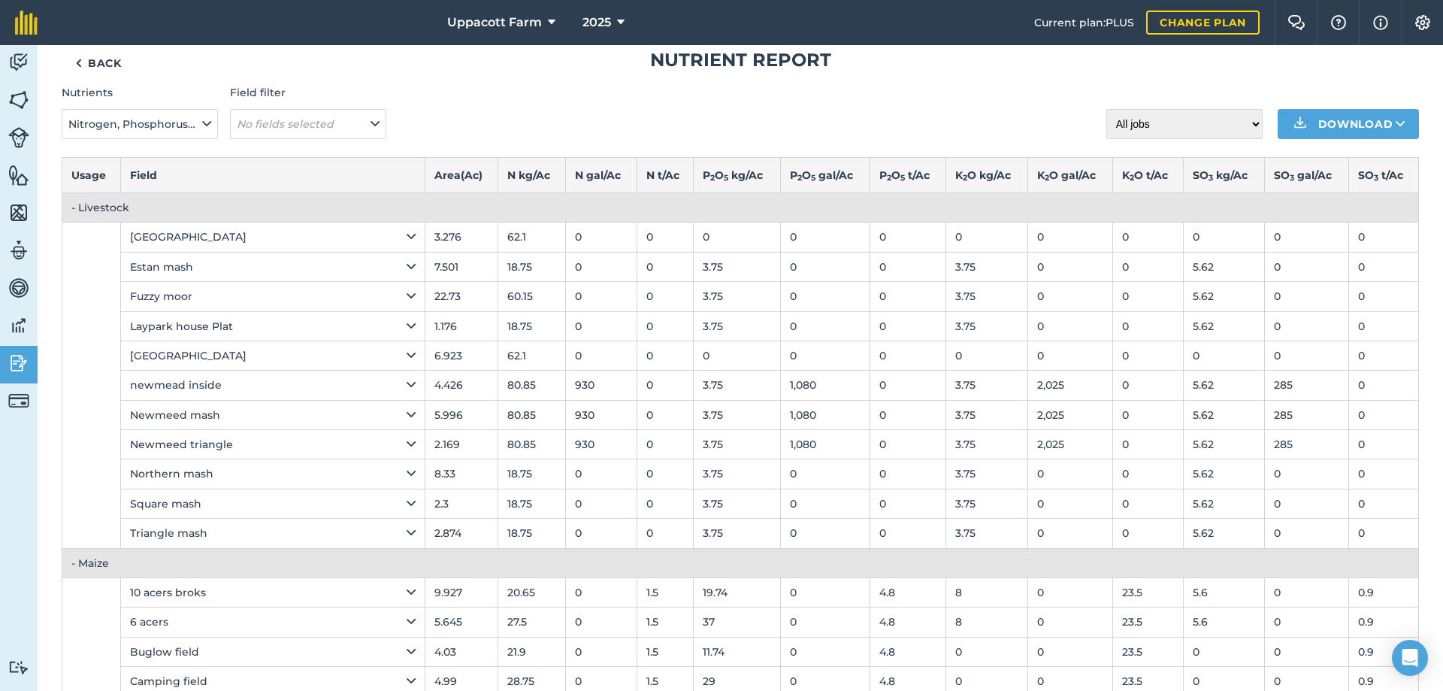
scroll to position [0, 0]
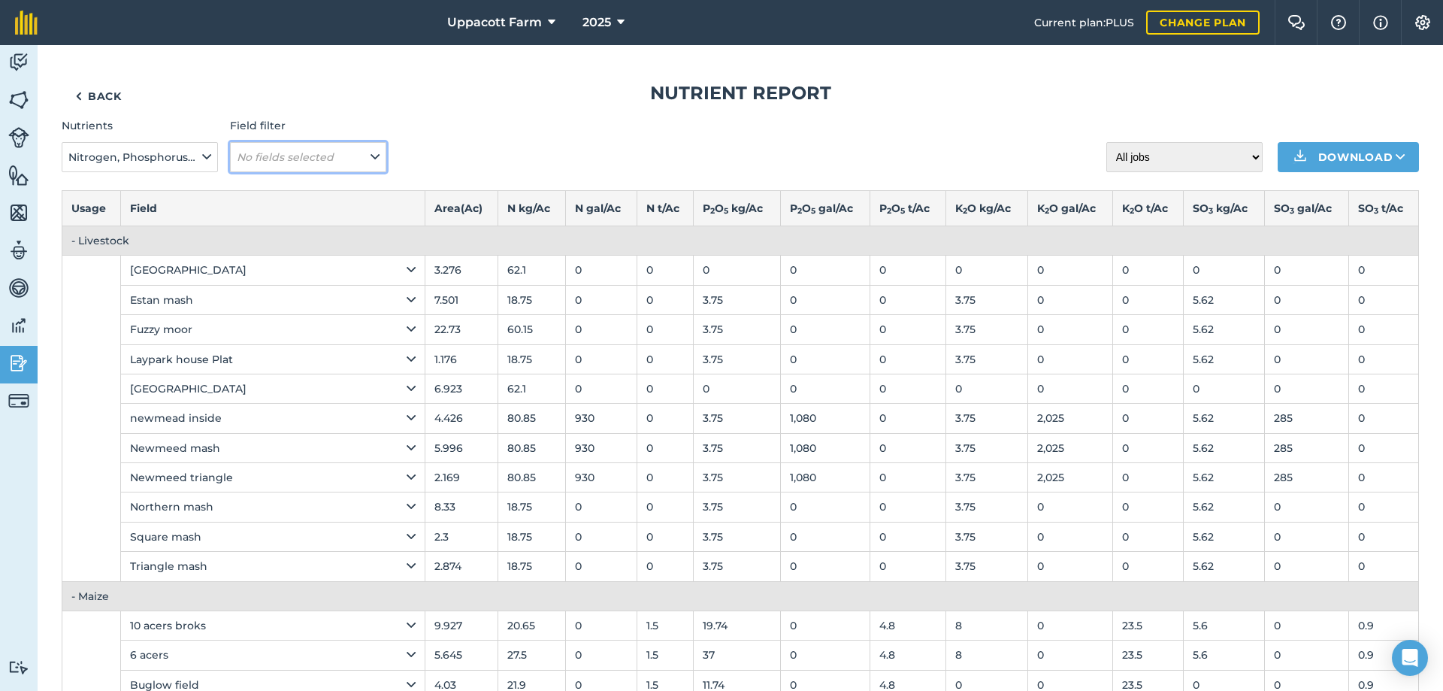
click at [298, 166] on button "No fields selected" at bounding box center [308, 157] width 156 height 30
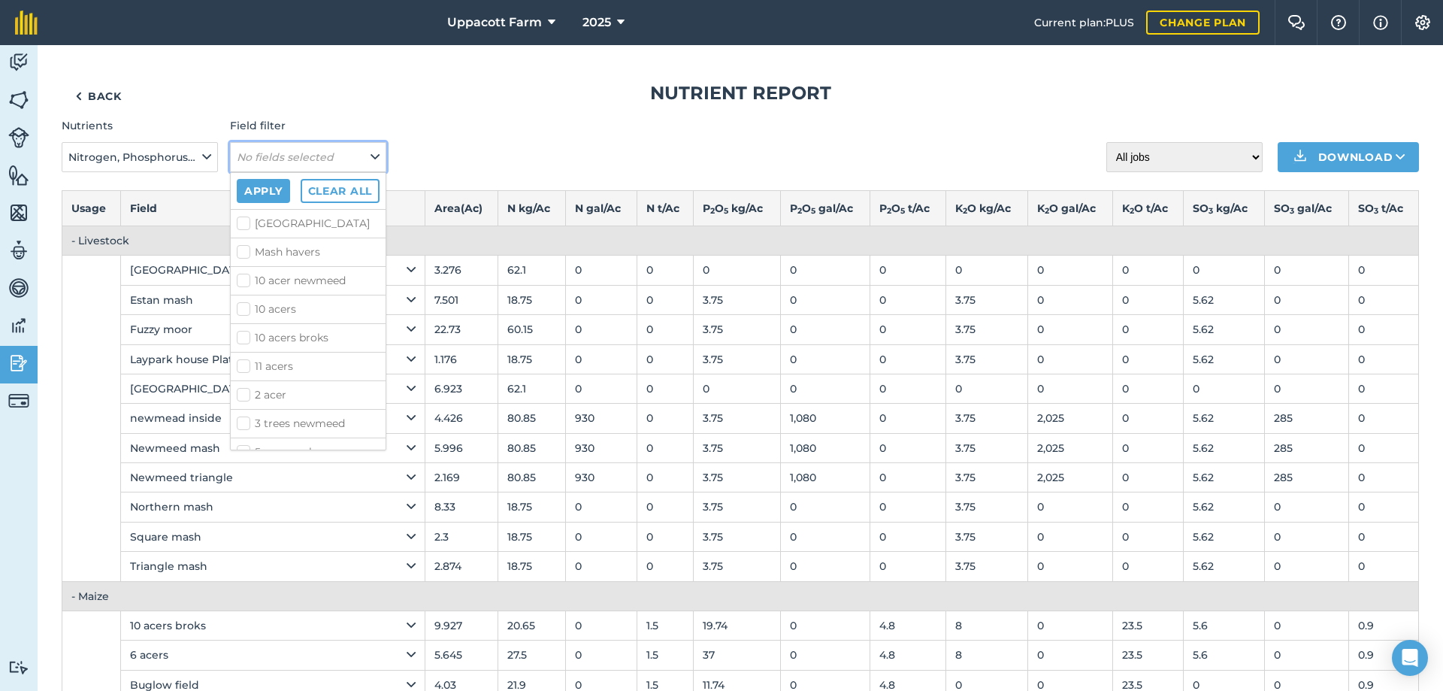
click at [298, 166] on button "No fields selected" at bounding box center [308, 157] width 156 height 30
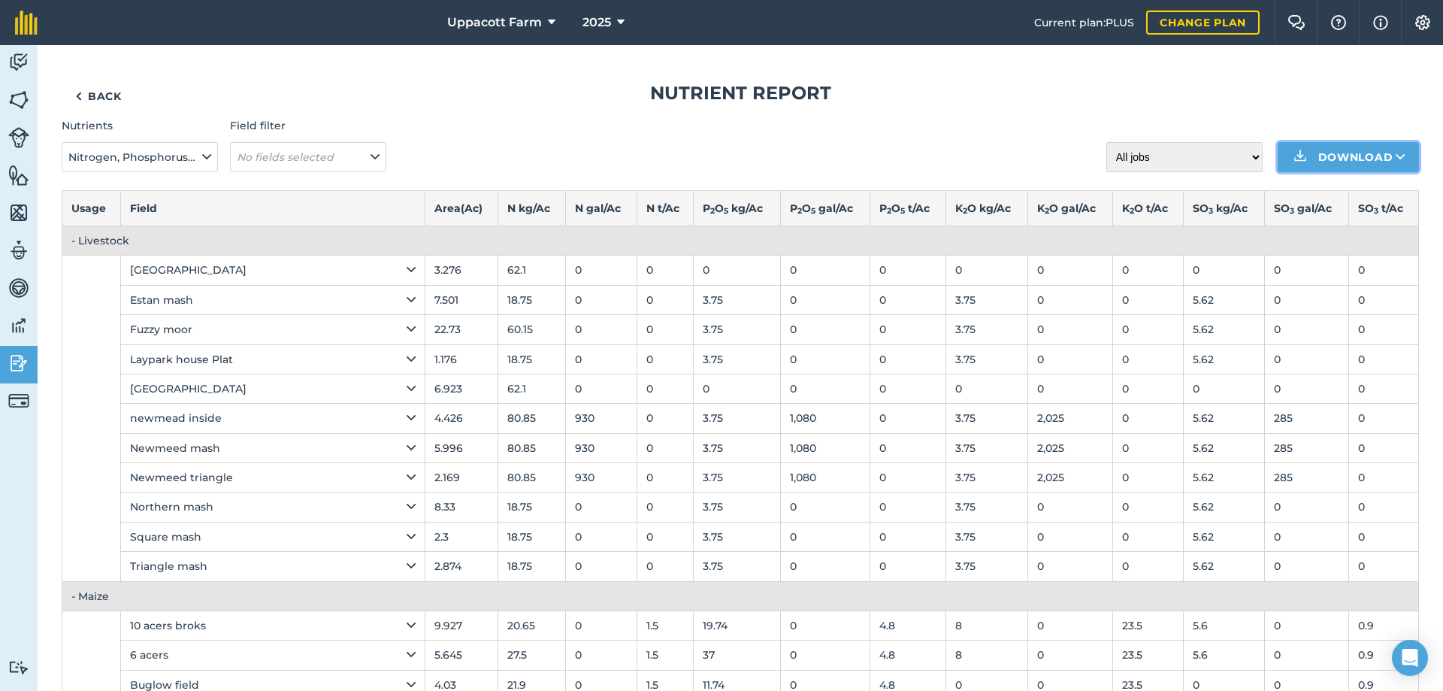
click at [1334, 152] on button "Download" at bounding box center [1347, 157] width 141 height 30
click at [1344, 228] on link "XLS" at bounding box center [1348, 224] width 137 height 33
